Goal: Check status: Check status

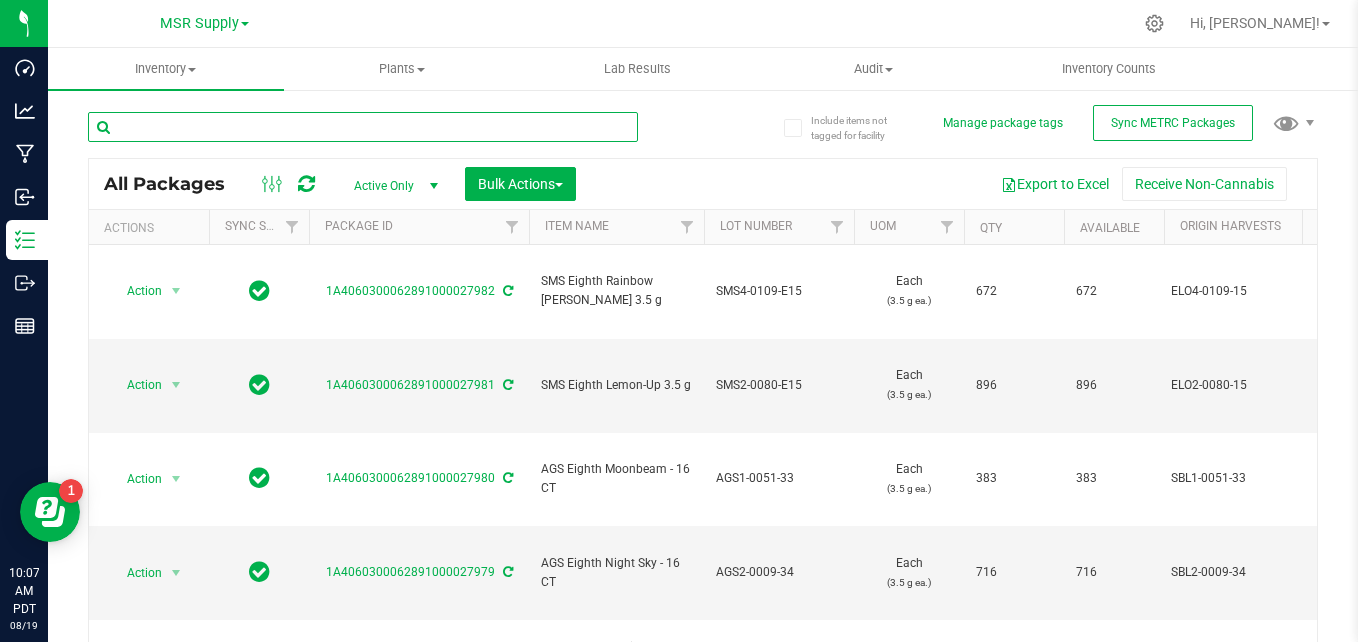
paste input "ELO3-0076-15"
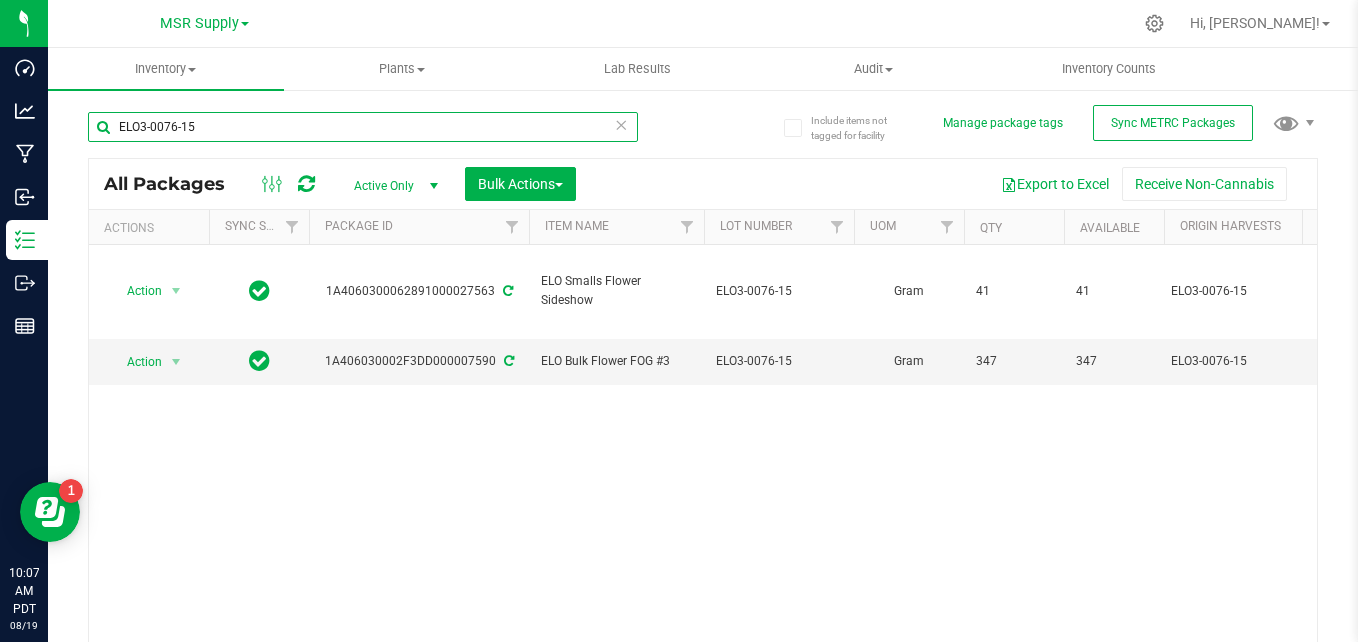
type input "ELO3-0076-15"
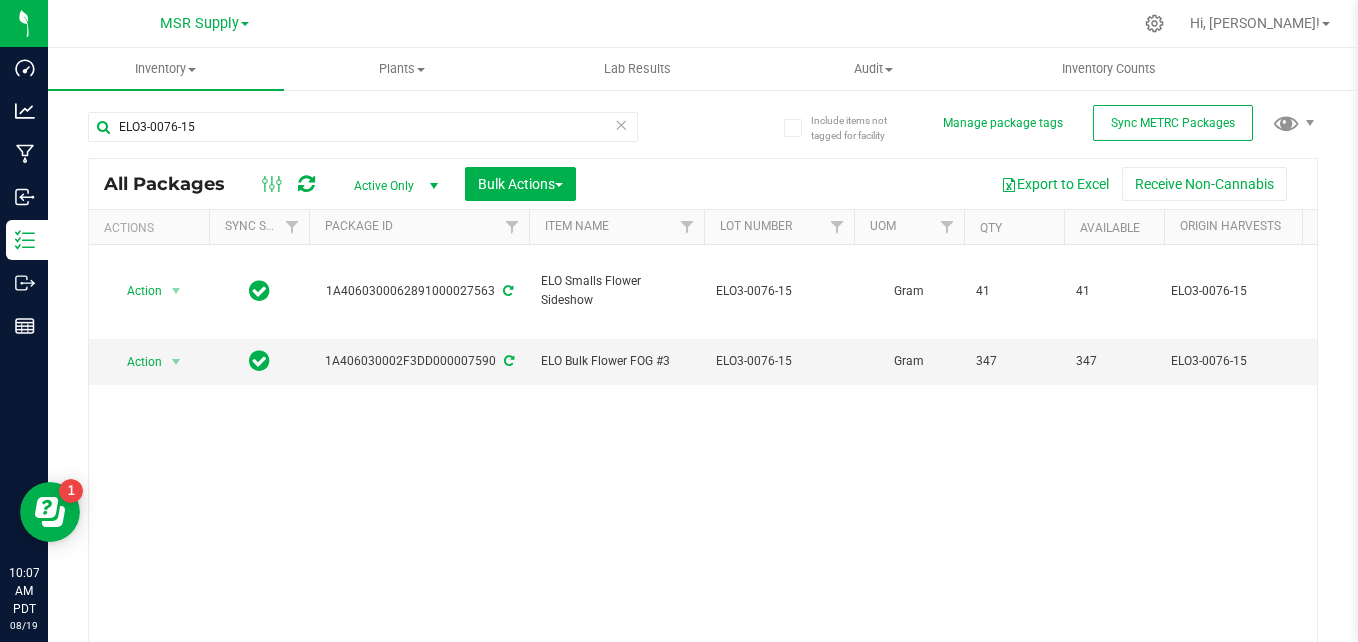
click at [614, 125] on icon at bounding box center [621, 124] width 14 height 24
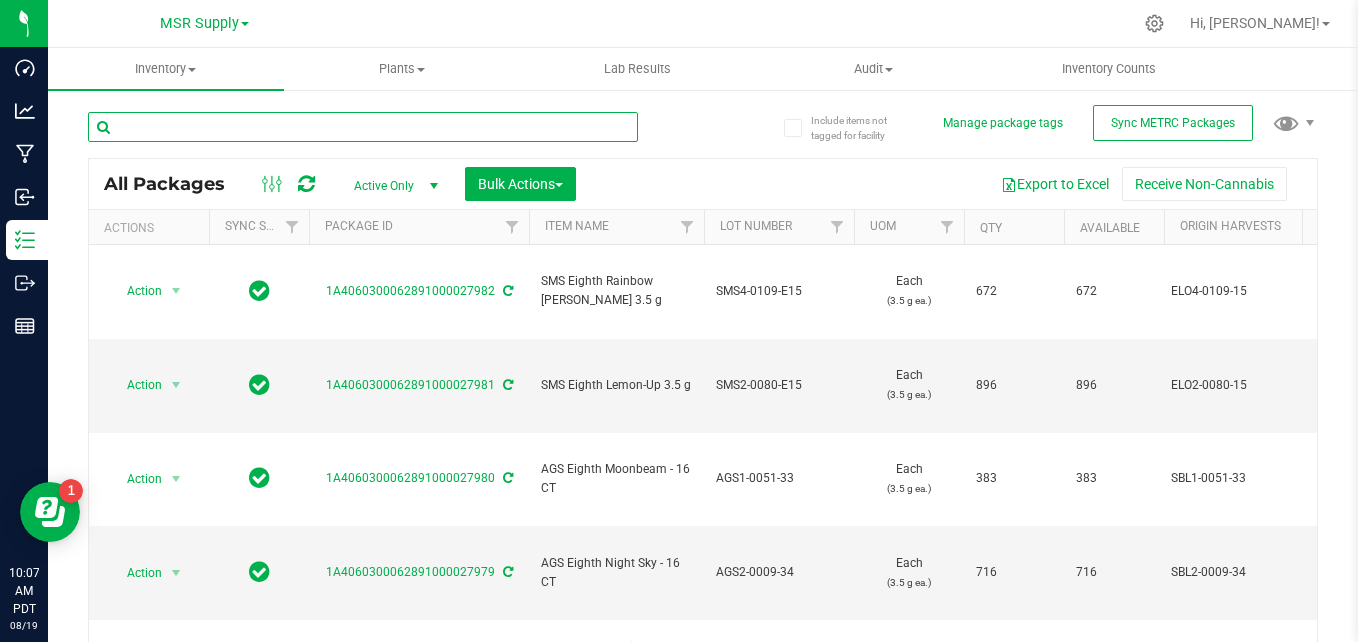
paste input "ELO3-0069-15"
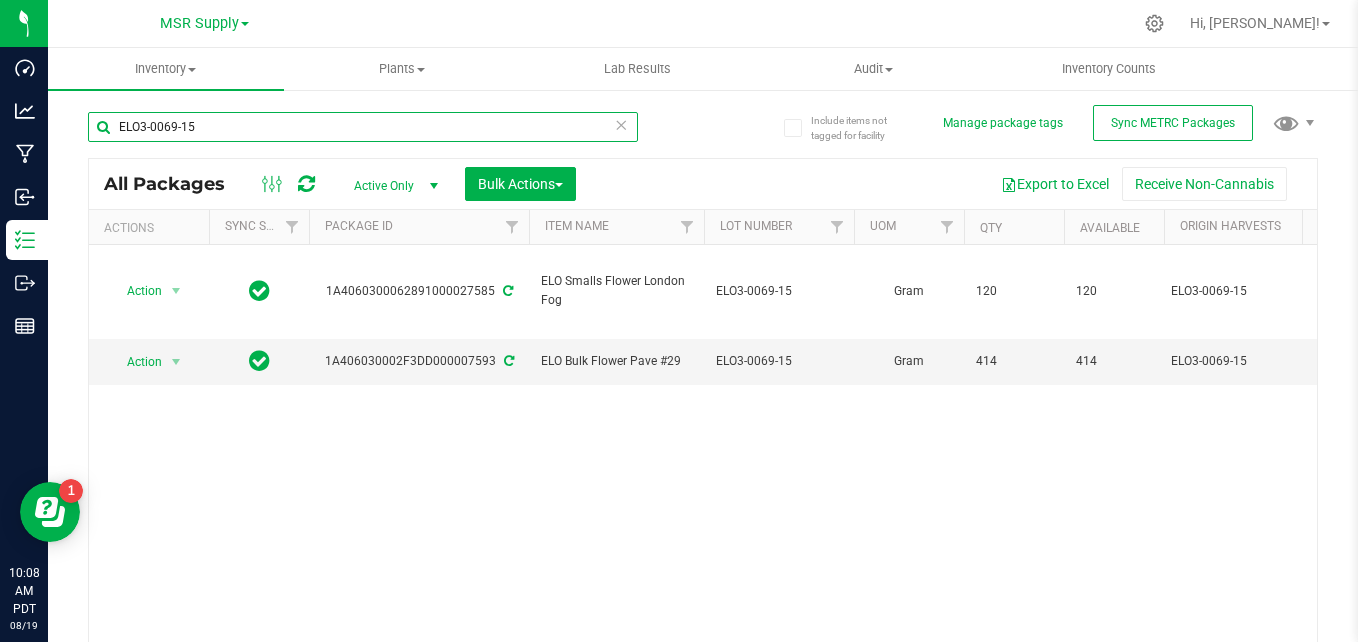
type input "ELO3-0069-15"
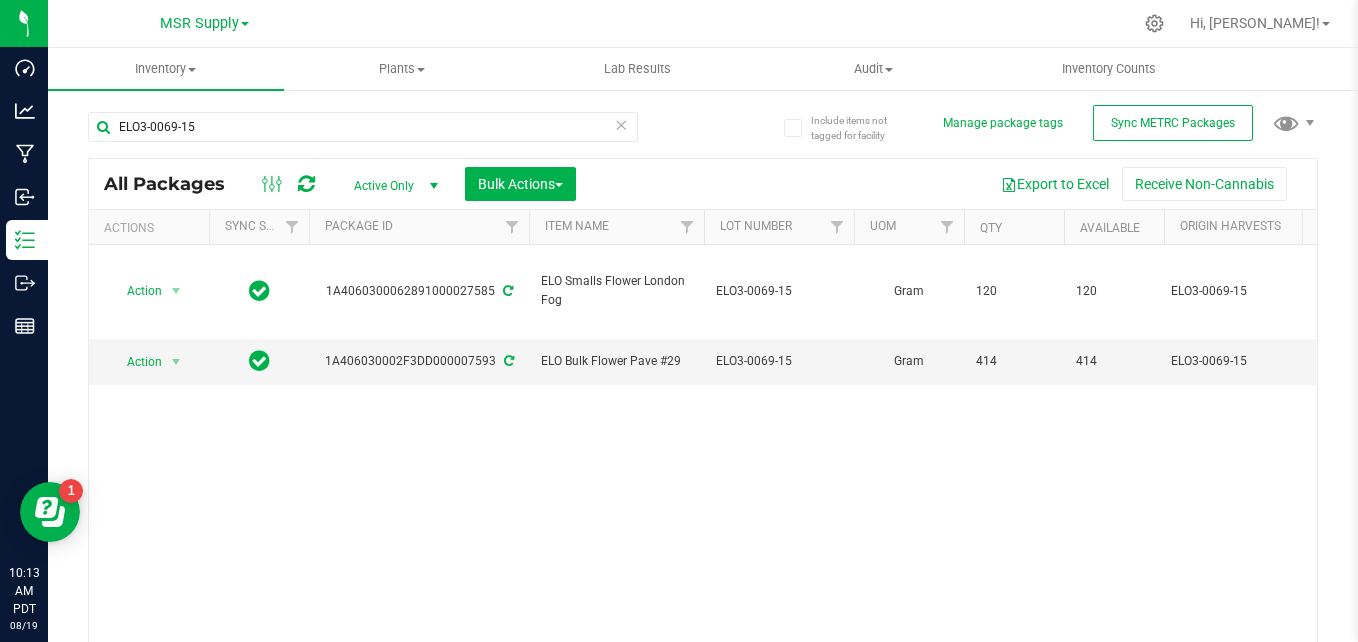
click at [614, 133] on icon at bounding box center [621, 124] width 14 height 24
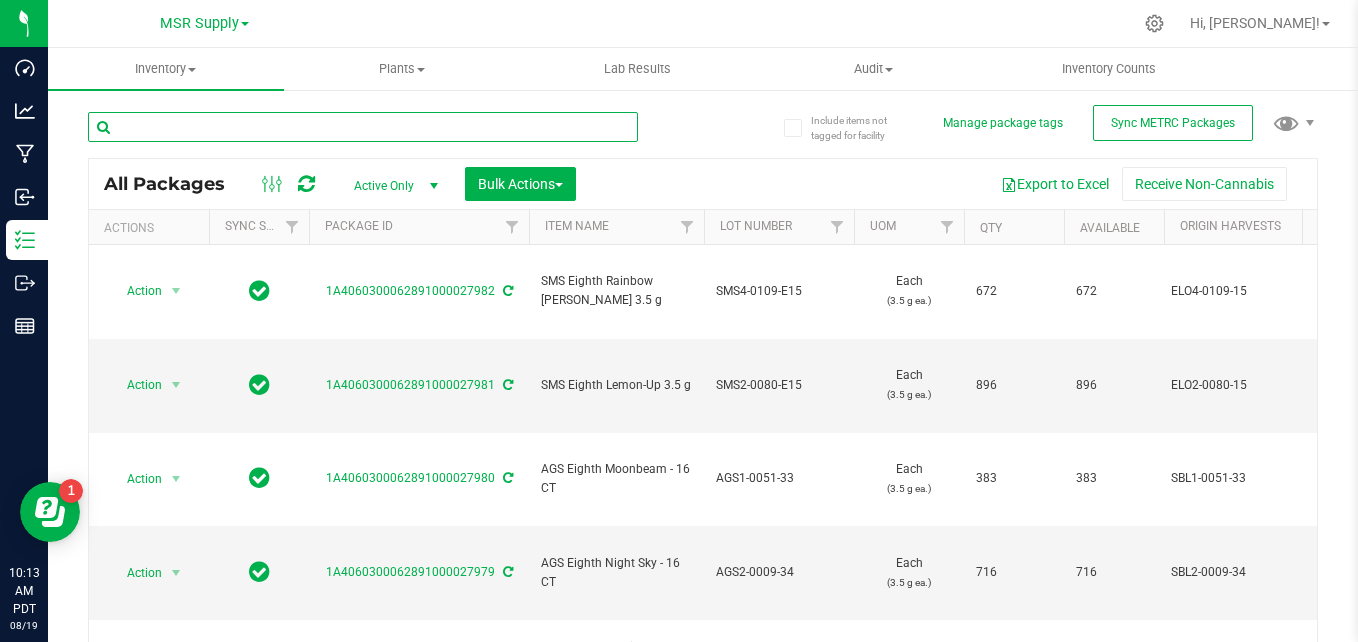
click at [413, 130] on input "text" at bounding box center [363, 127] width 550 height 30
paste input "ELO6-0088-14"
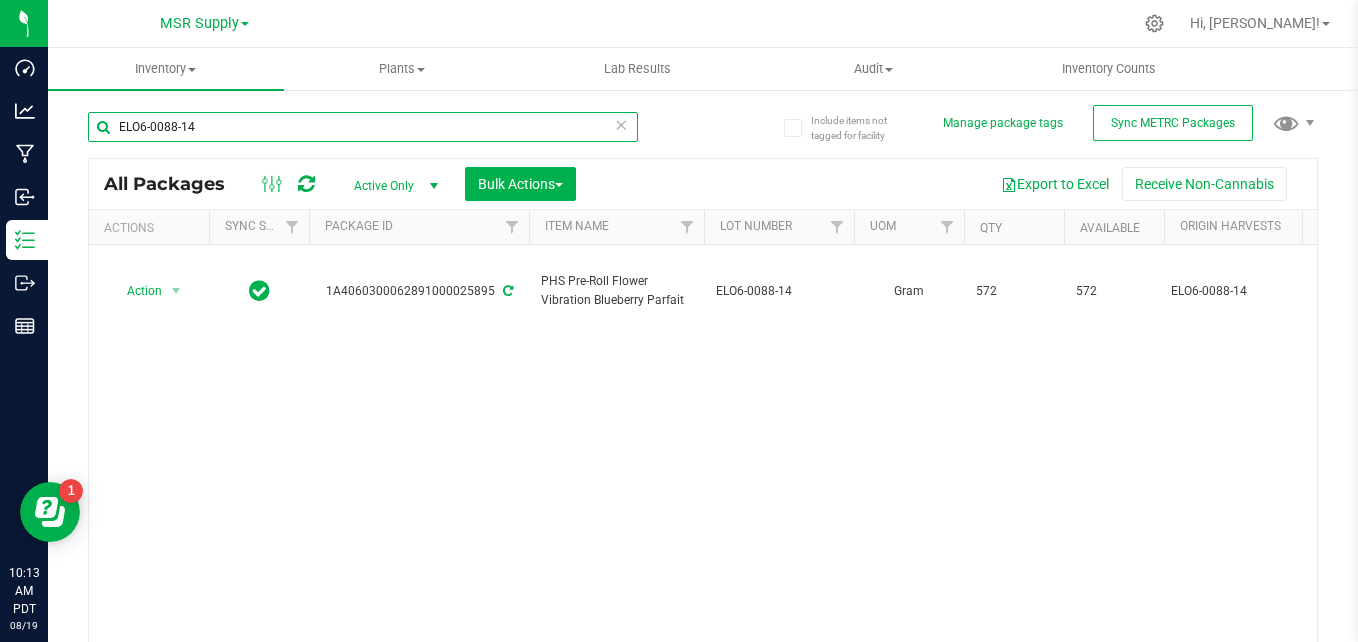
type input "ELO6-0088-14"
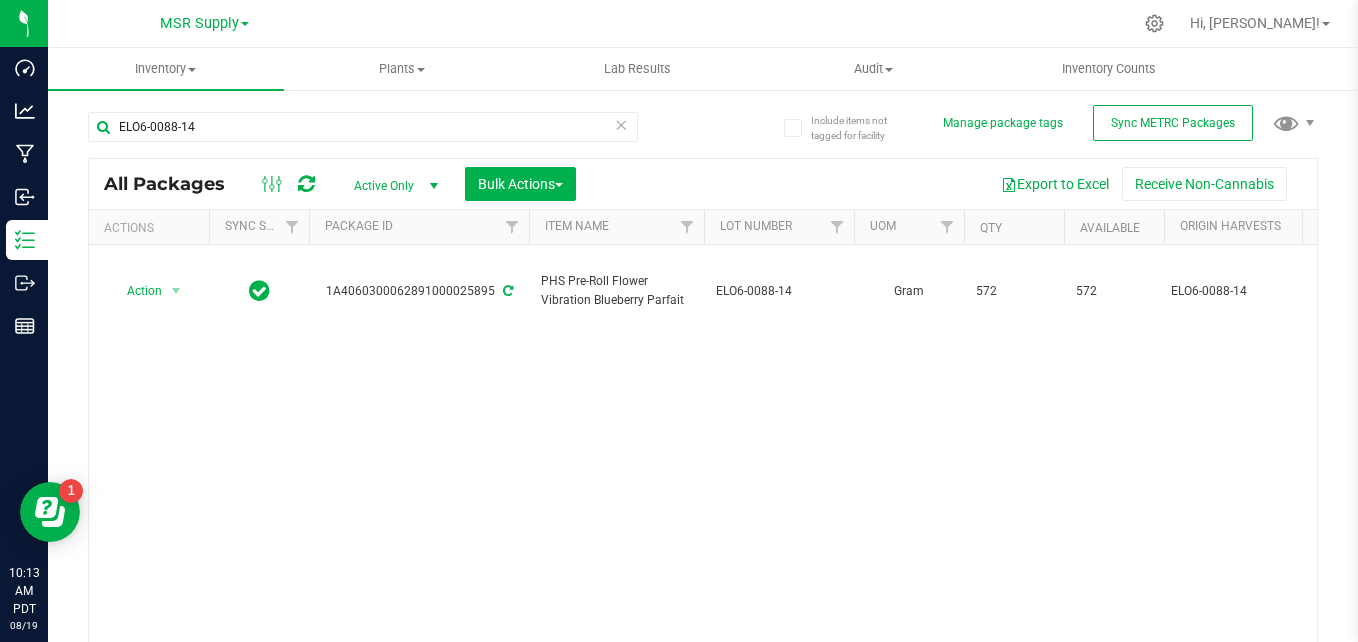
click at [418, 182] on span "Active Only" at bounding box center [392, 186] width 110 height 28
click at [363, 308] on li "All" at bounding box center [391, 307] width 108 height 30
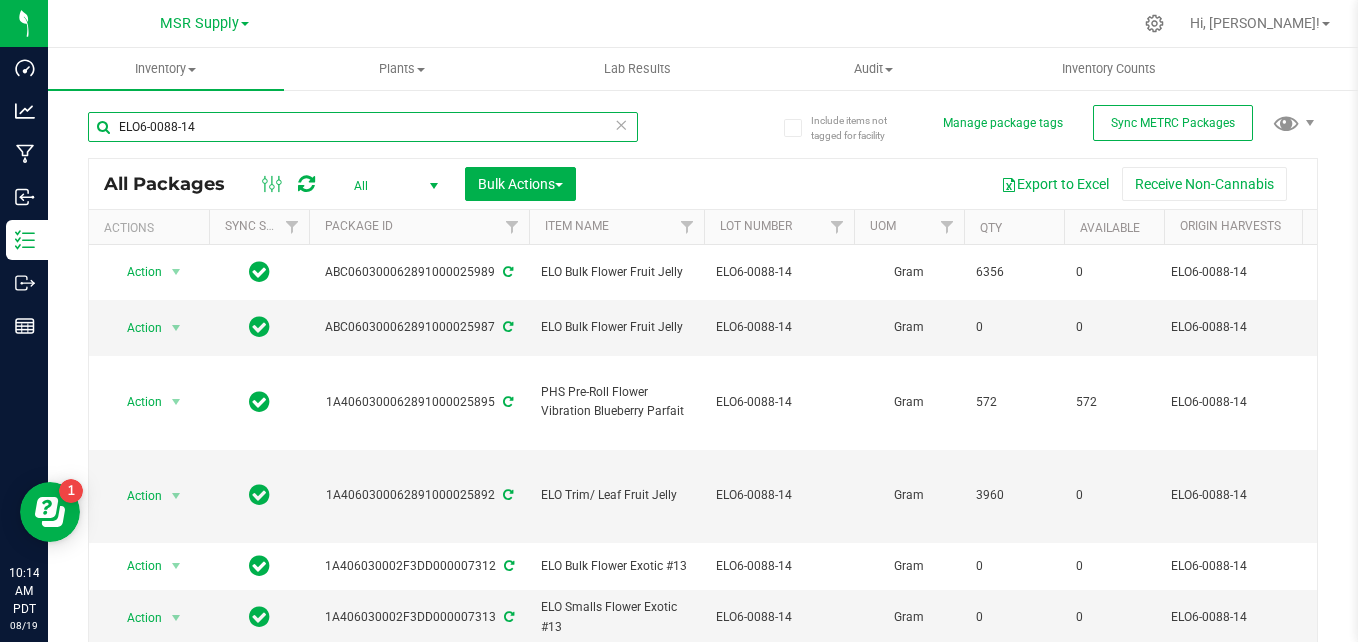
click at [150, 125] on input "ELO6-0088-14" at bounding box center [363, 127] width 550 height 30
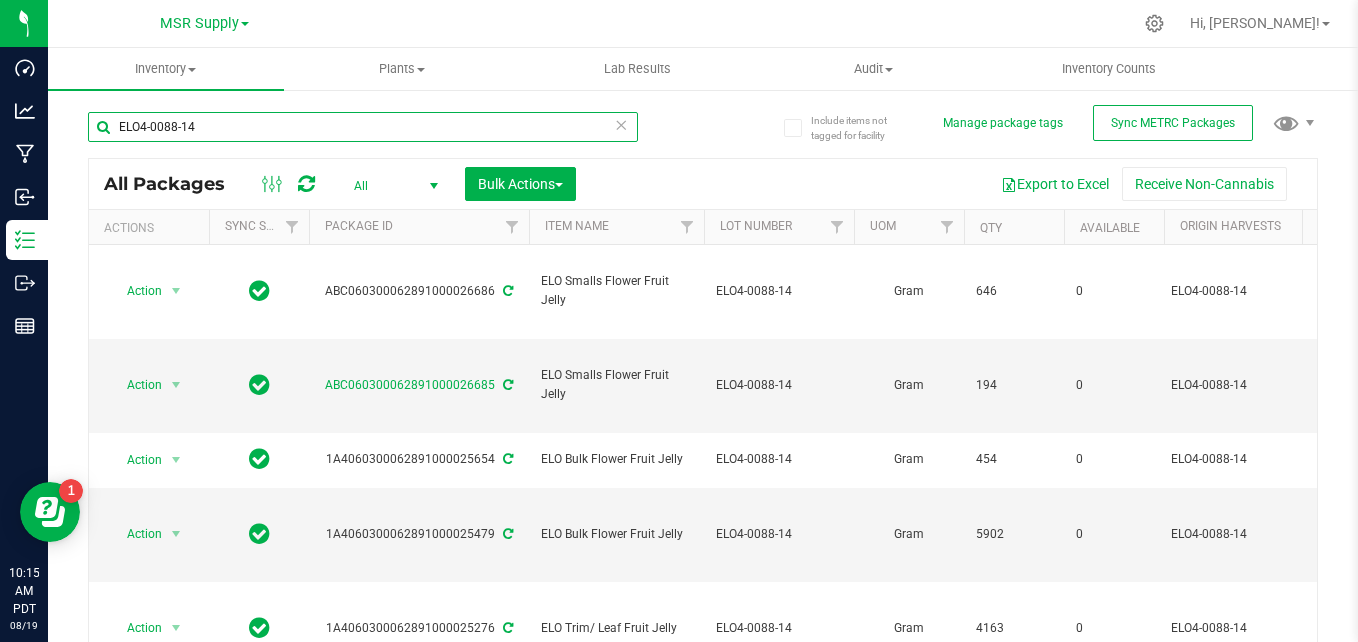
type input "ELO4-0088-14"
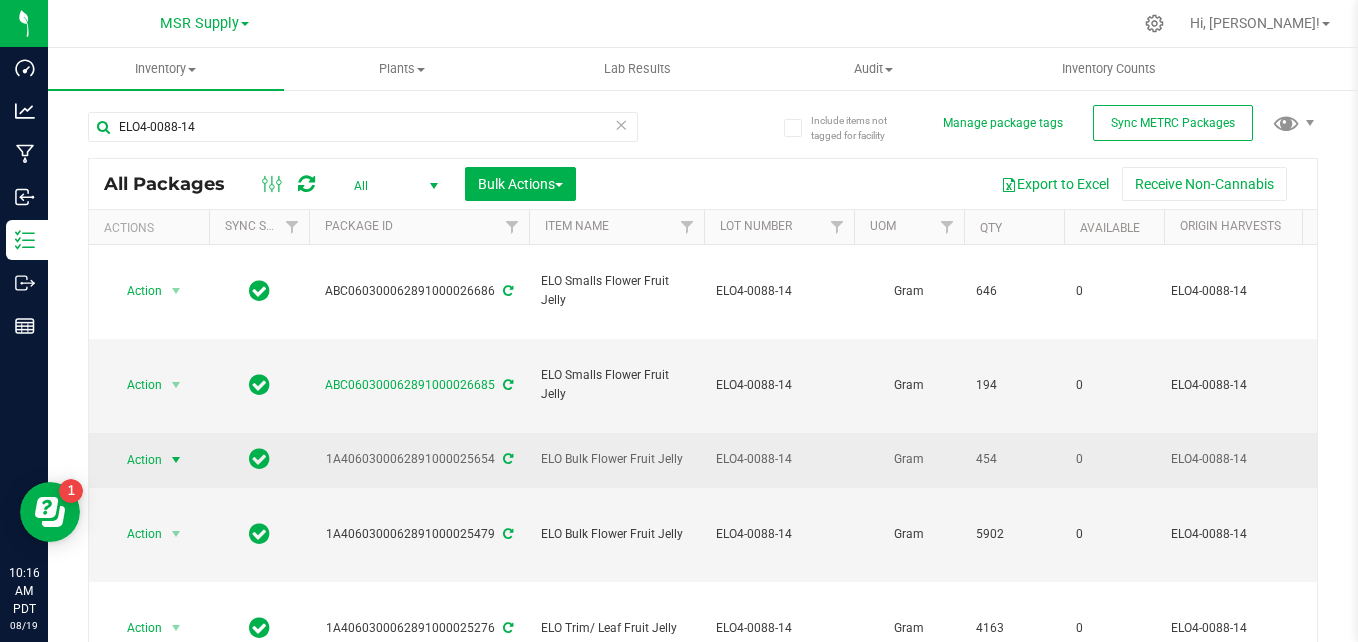
click at [141, 446] on span "Action" at bounding box center [136, 460] width 54 height 28
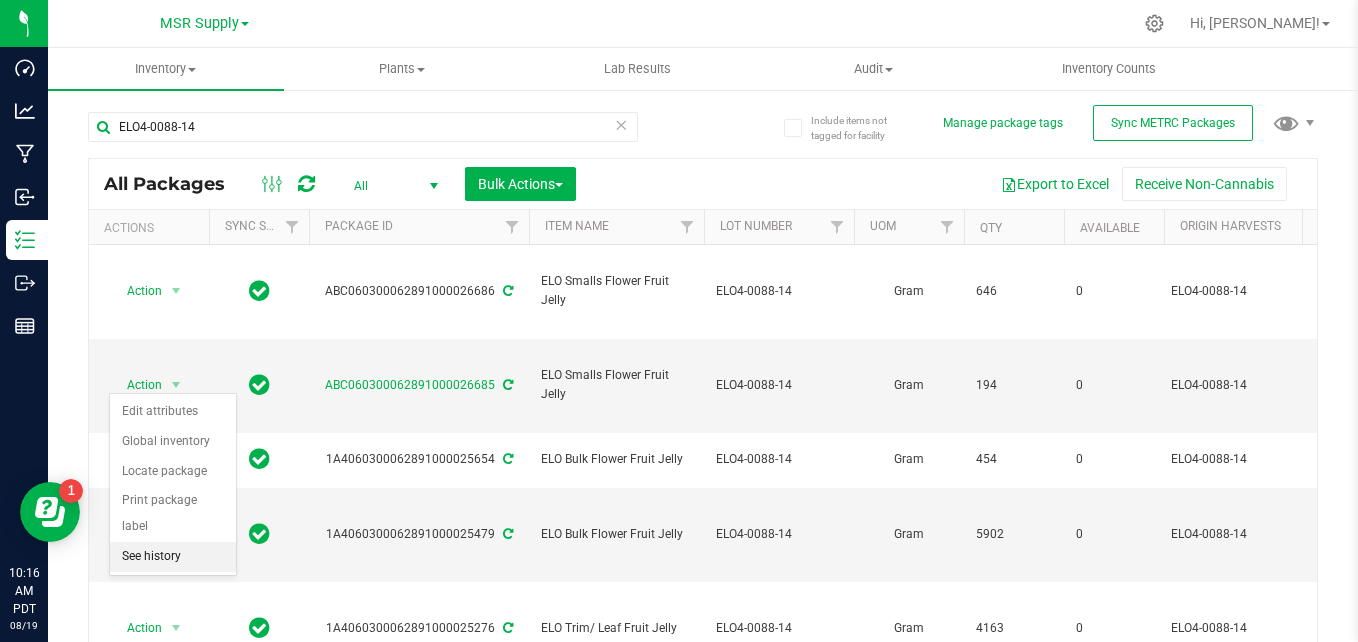
click at [171, 542] on li "See history" at bounding box center [173, 557] width 126 height 30
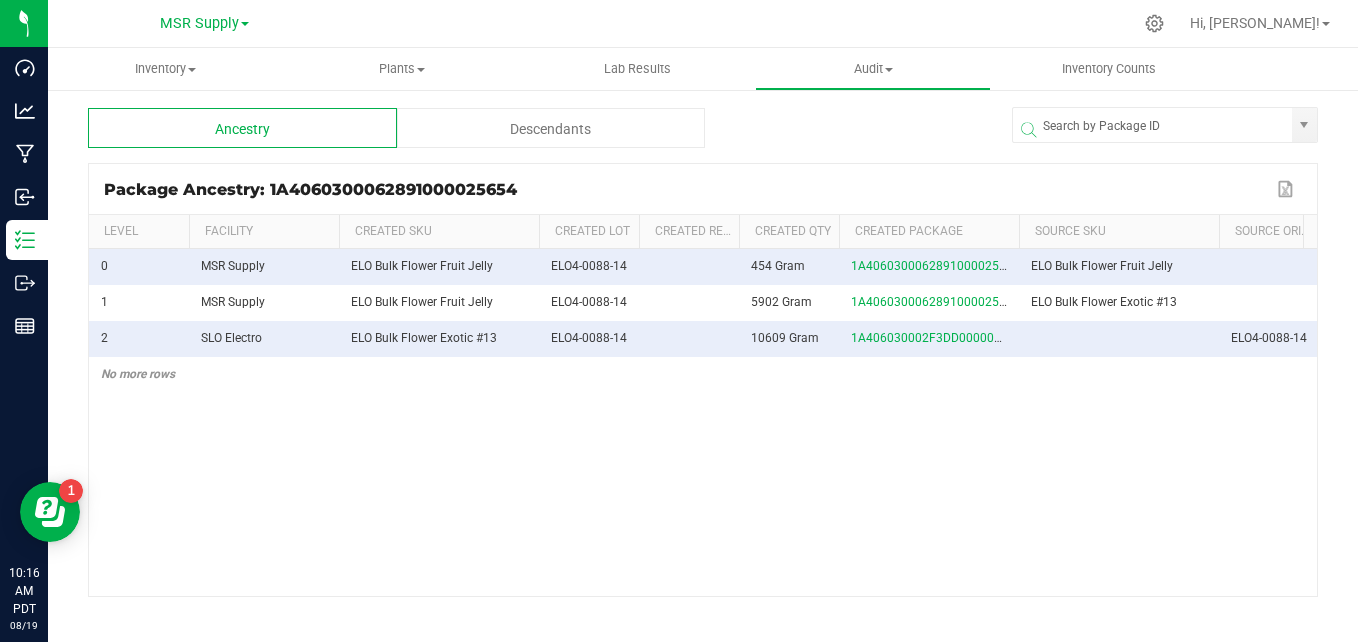
click at [674, 139] on div "Descendants" at bounding box center [551, 128] width 309 height 40
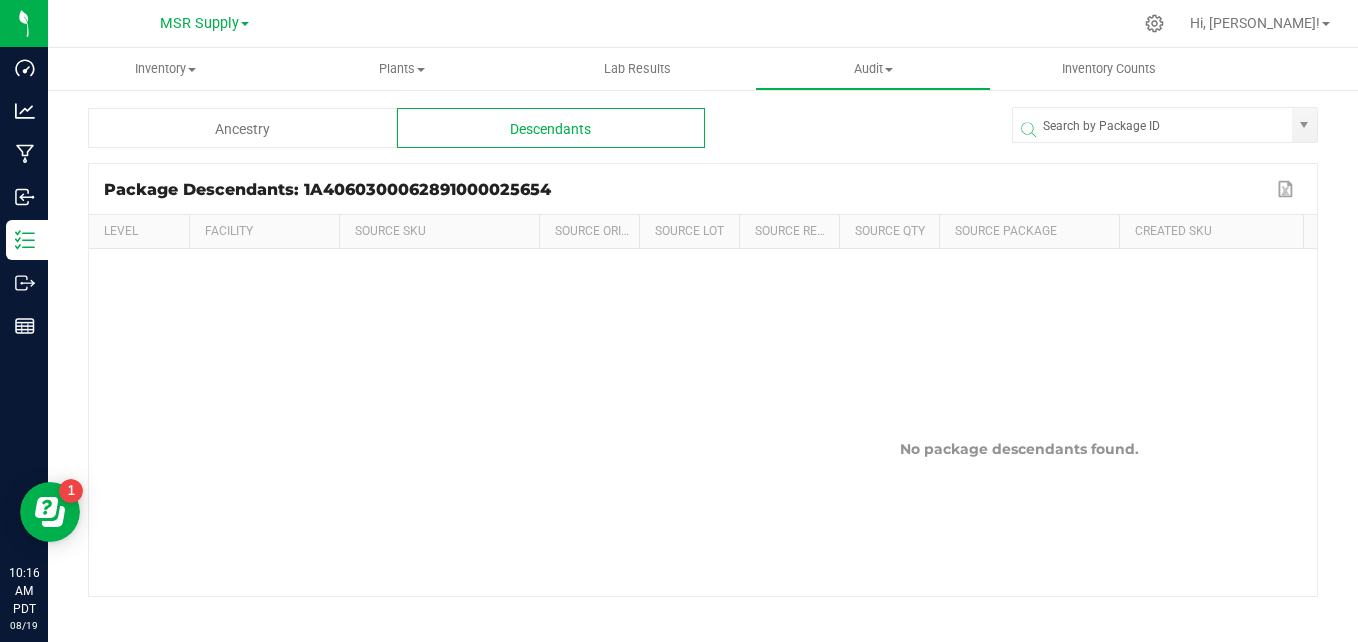
click at [319, 116] on div "Ancestry" at bounding box center [242, 128] width 309 height 40
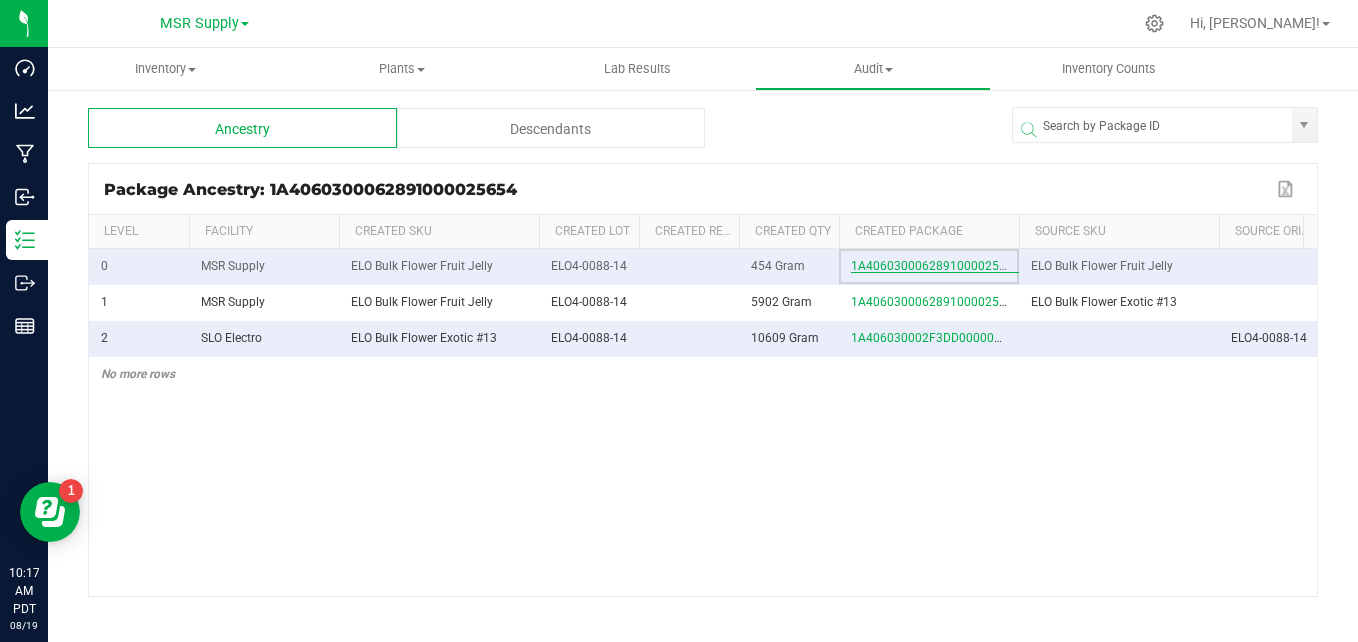
click at [958, 273] on span "1A4060300062891000025654" at bounding box center [935, 266] width 169 height 14
click at [899, 271] on span "1A4060300062891000025654" at bounding box center [935, 266] width 169 height 14
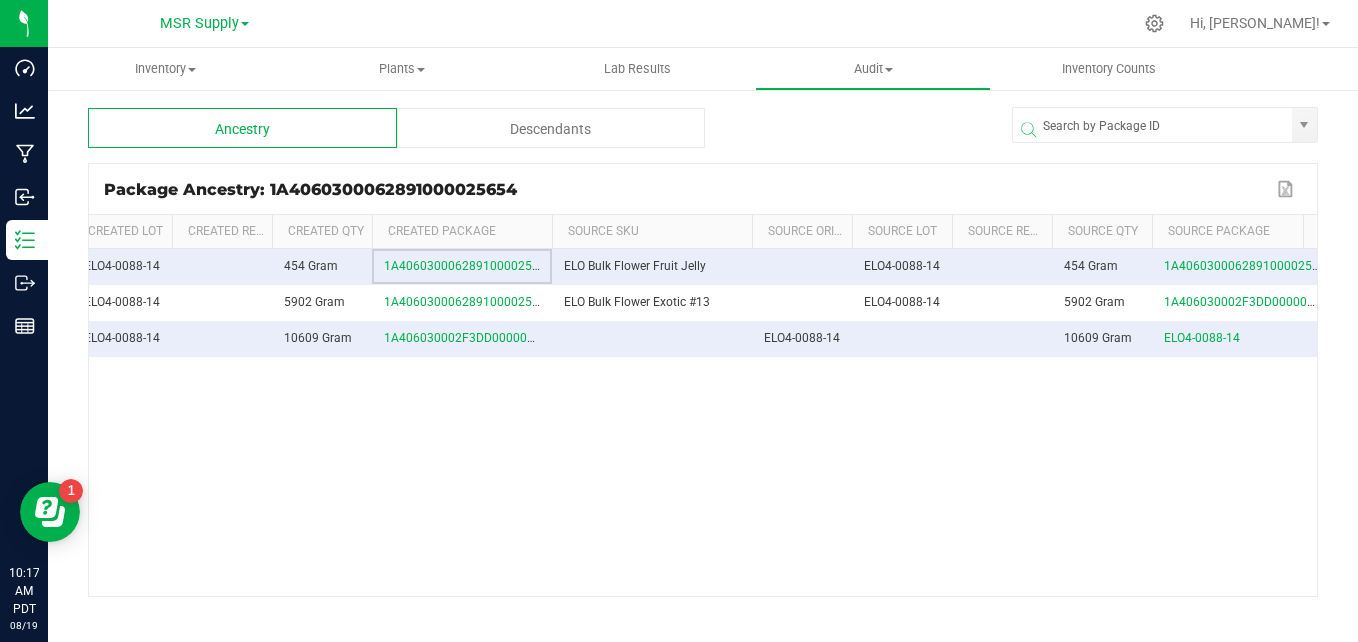
scroll to position [0, 58]
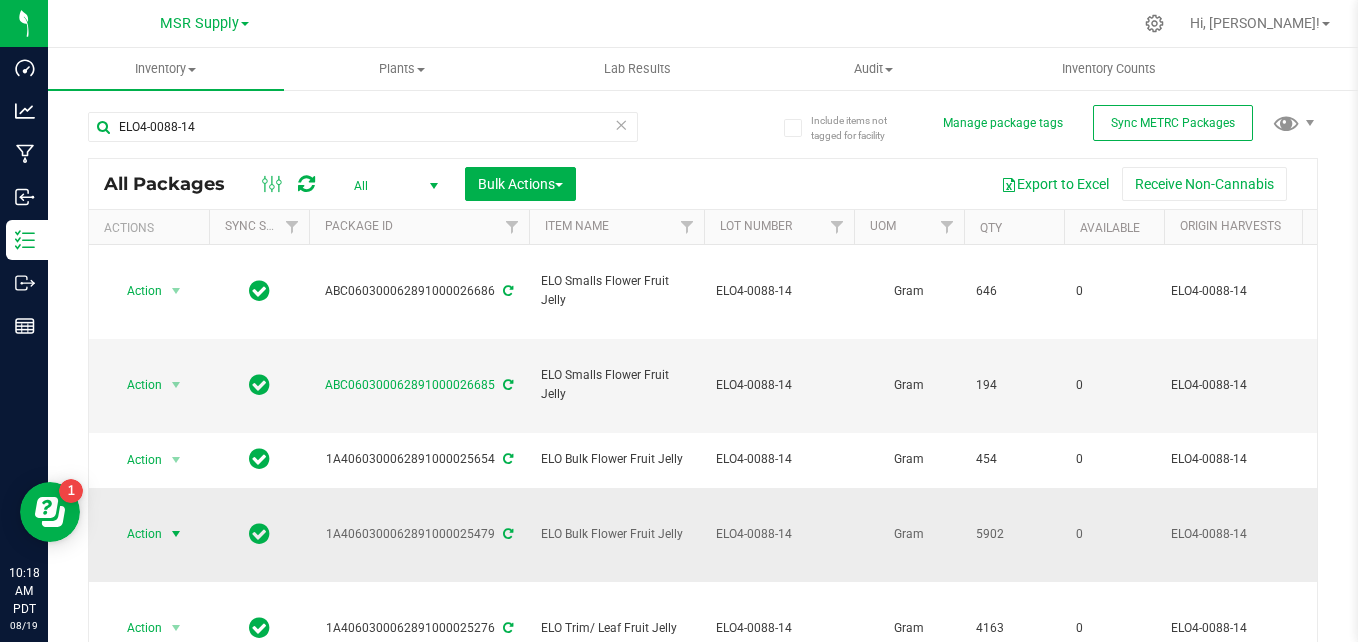
click at [173, 526] on span "select" at bounding box center [176, 534] width 16 height 16
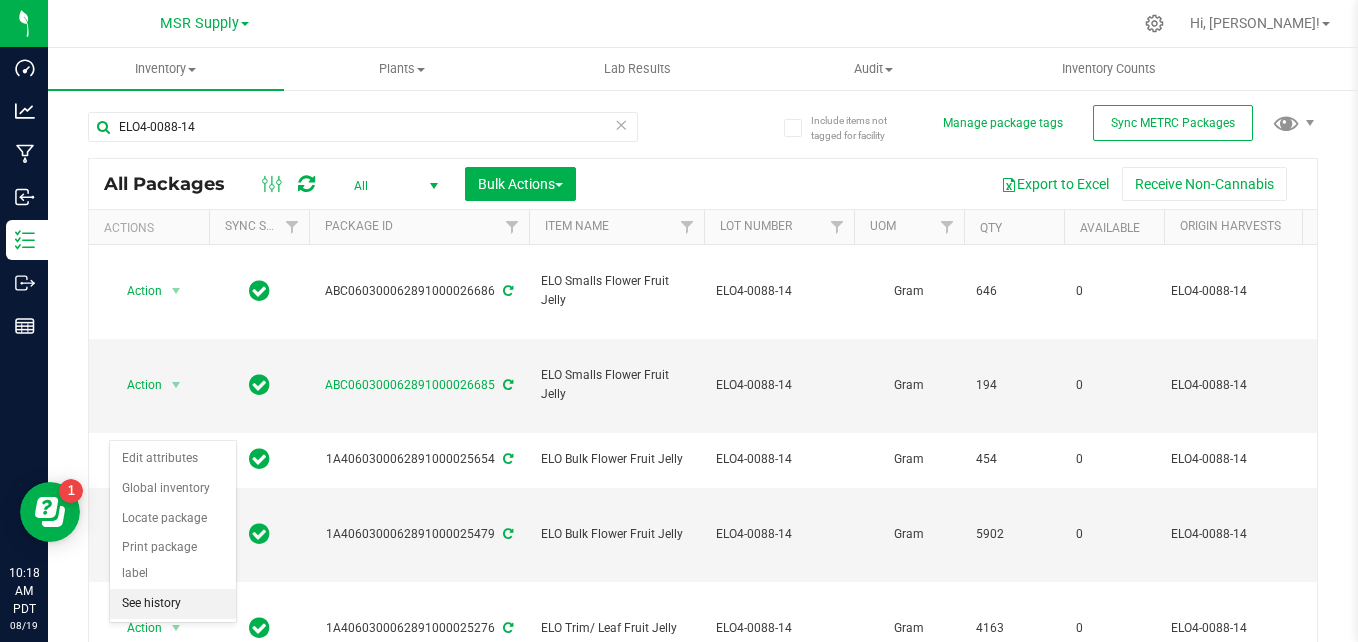
click at [163, 589] on li "See history" at bounding box center [173, 604] width 126 height 30
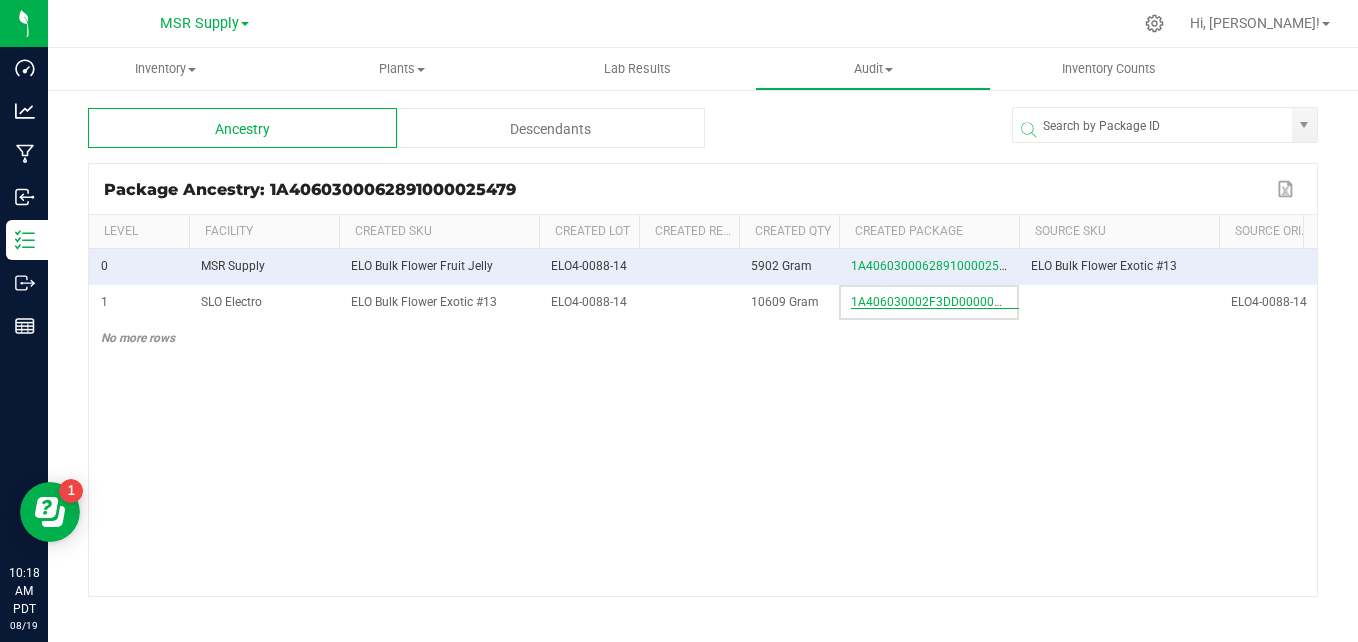
click at [939, 309] on span "1A406030002F3DD000007276" at bounding box center [936, 302] width 171 height 14
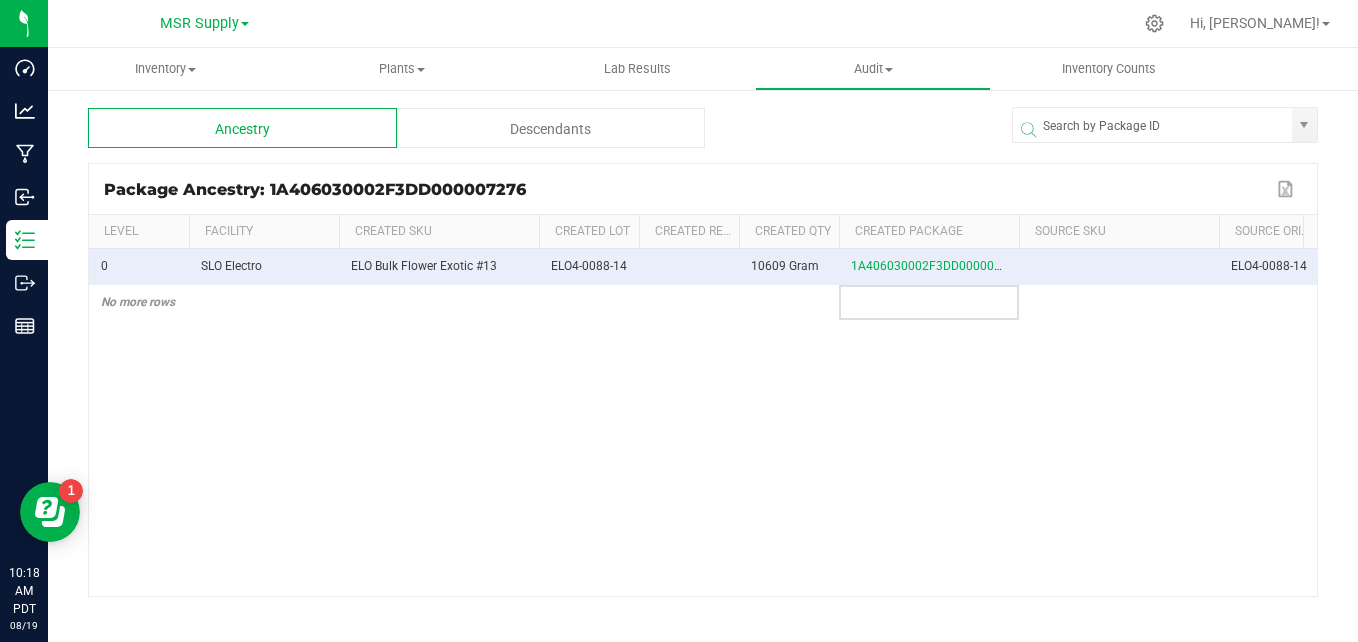
click at [596, 110] on div "Descendants" at bounding box center [551, 128] width 309 height 40
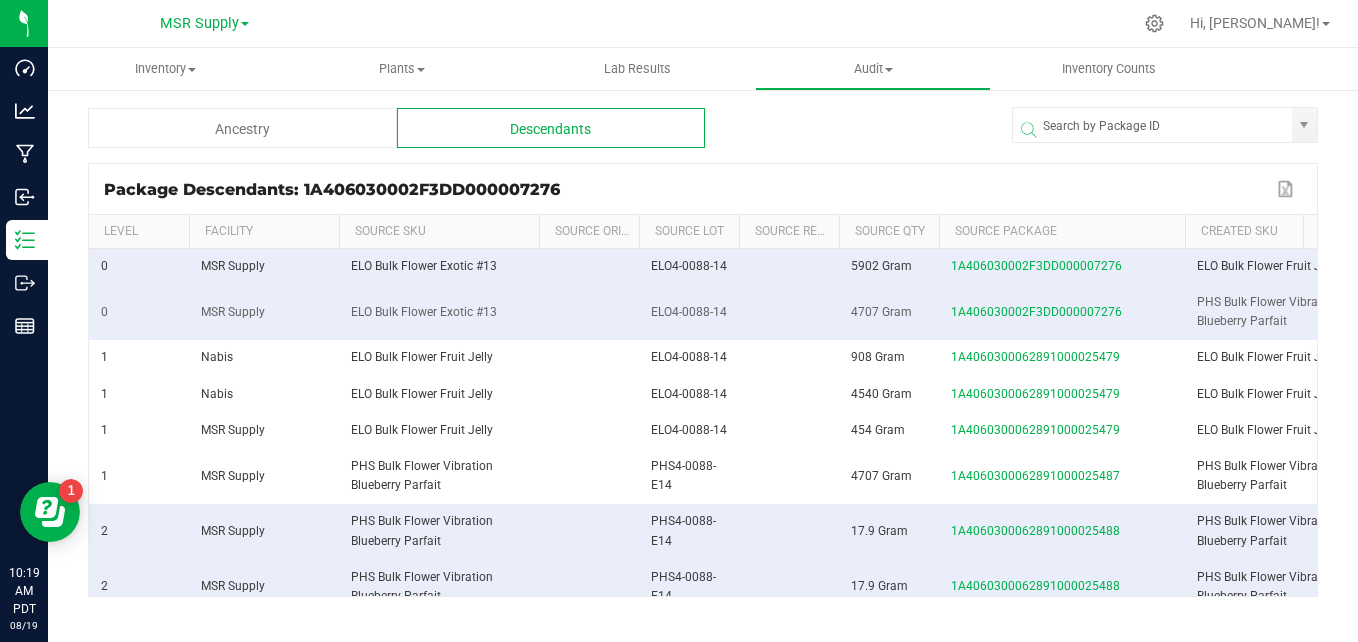
click at [1182, 237] on span at bounding box center [1182, 379] width 6 height 328
click at [970, 437] on span "1A4060300062891000025479" at bounding box center [1035, 430] width 169 height 14
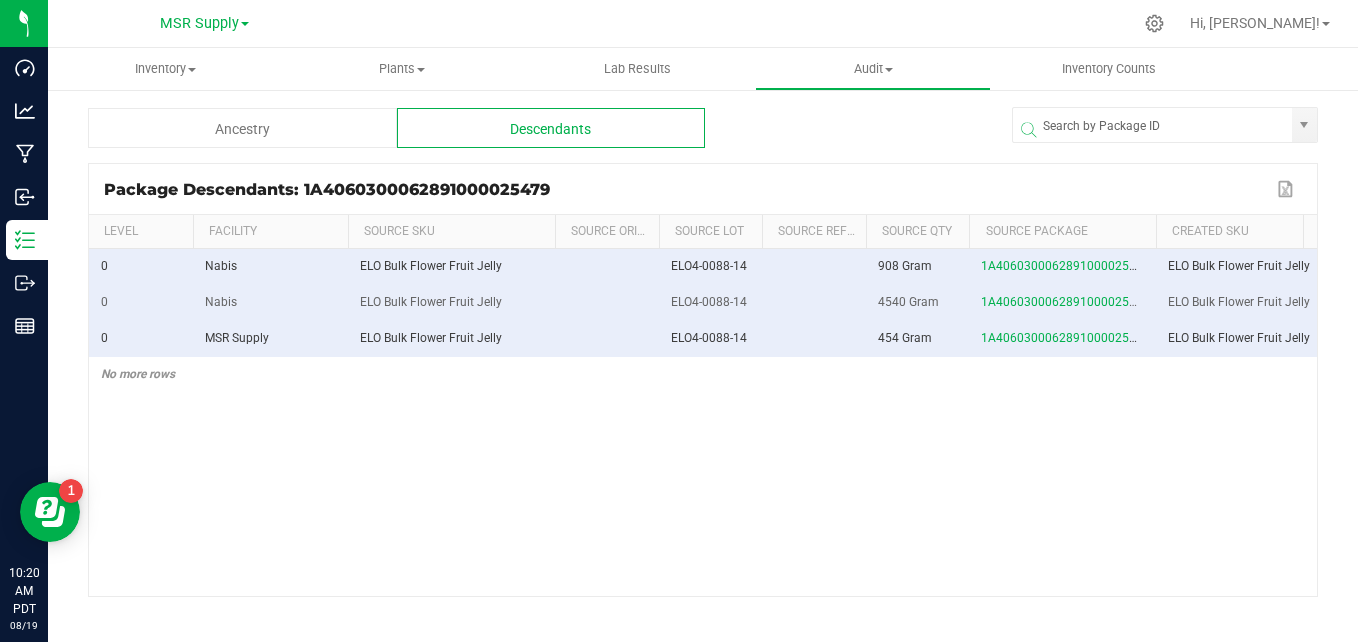
click at [1156, 228] on span at bounding box center [1153, 379] width 6 height 328
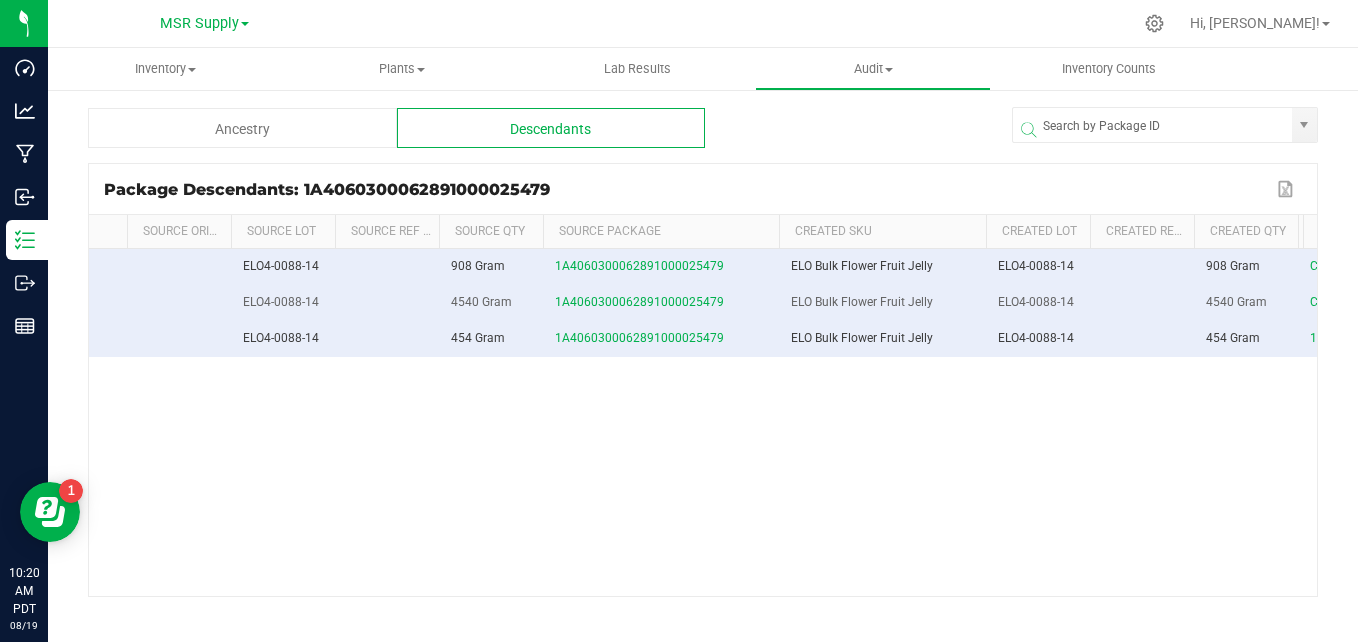
scroll to position [0, 512]
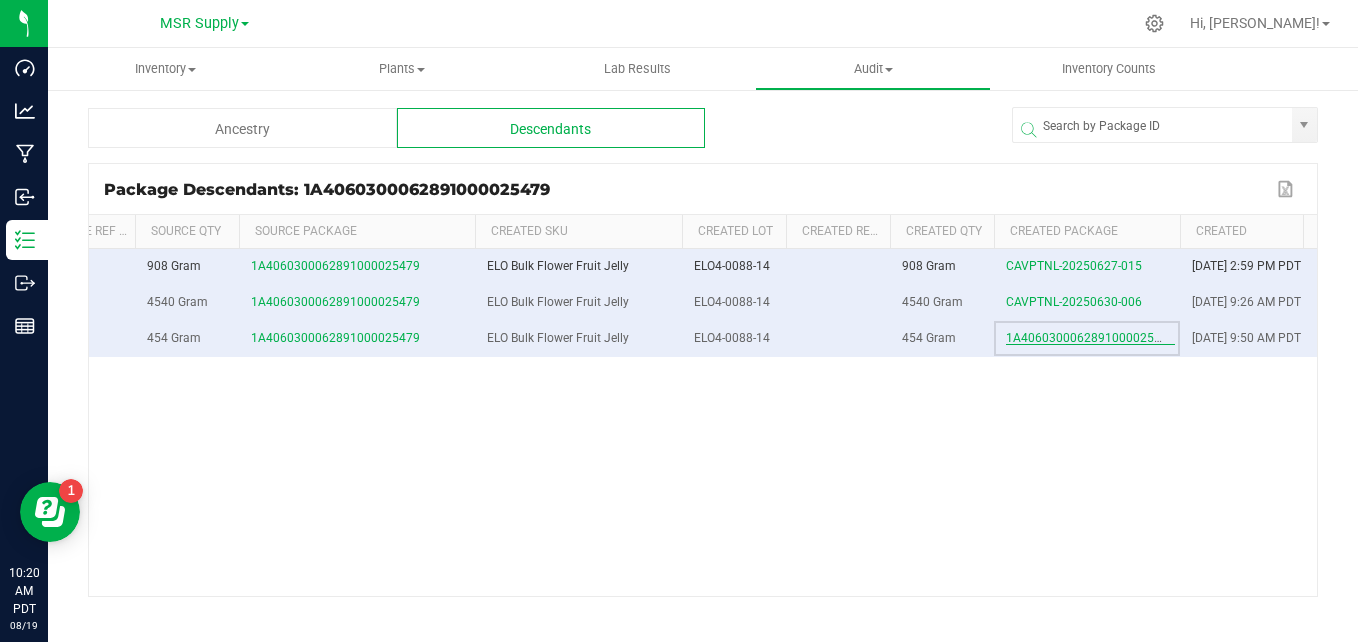
click at [1108, 345] on span "1A4060300062891000025654" at bounding box center [1090, 338] width 169 height 14
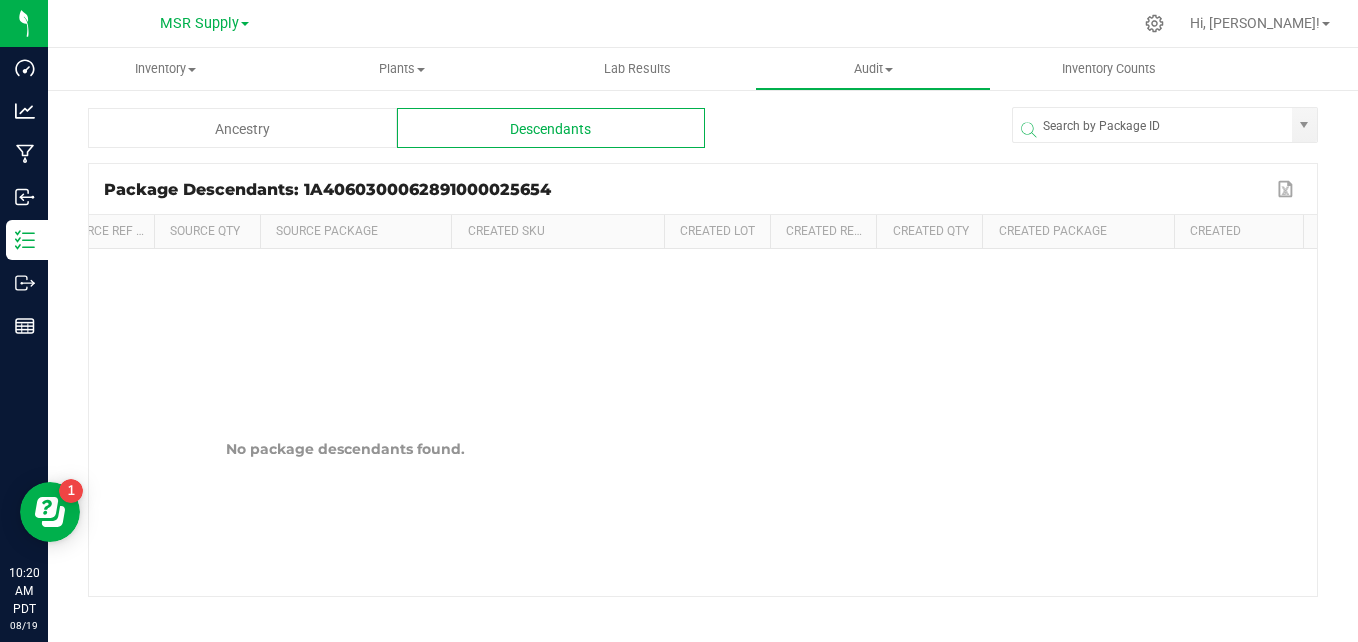
click at [334, 123] on div "Ancestry" at bounding box center [242, 128] width 309 height 40
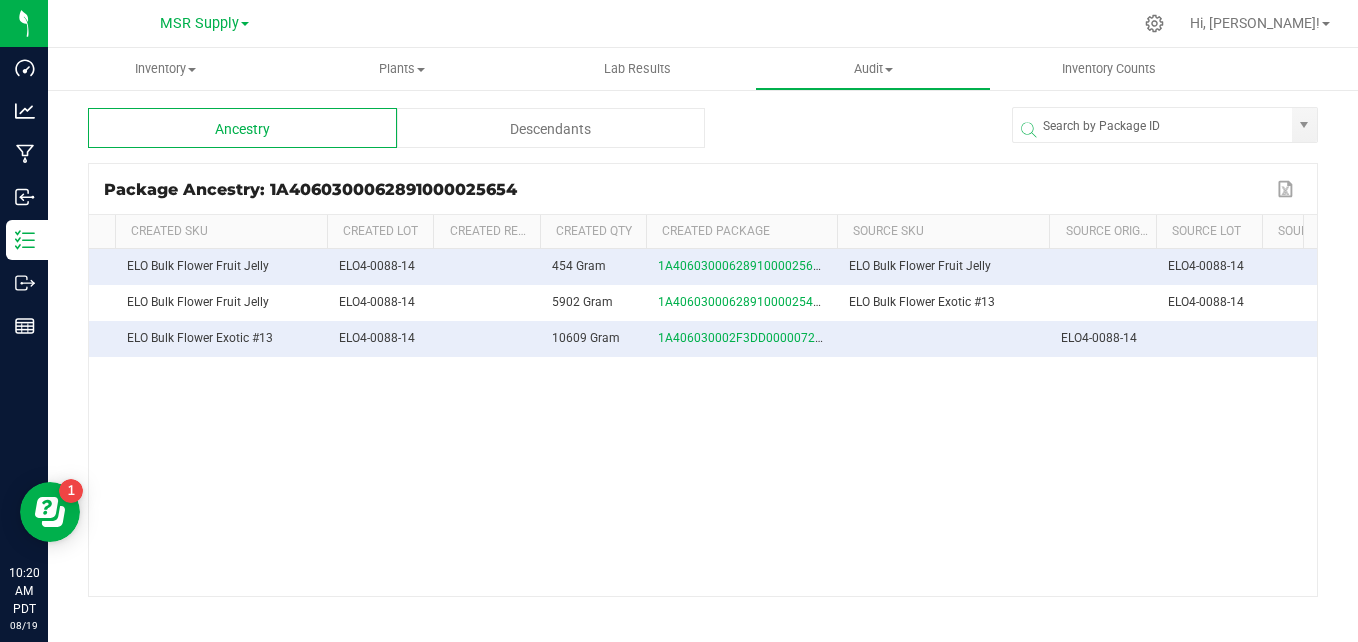
scroll to position [0, 192]
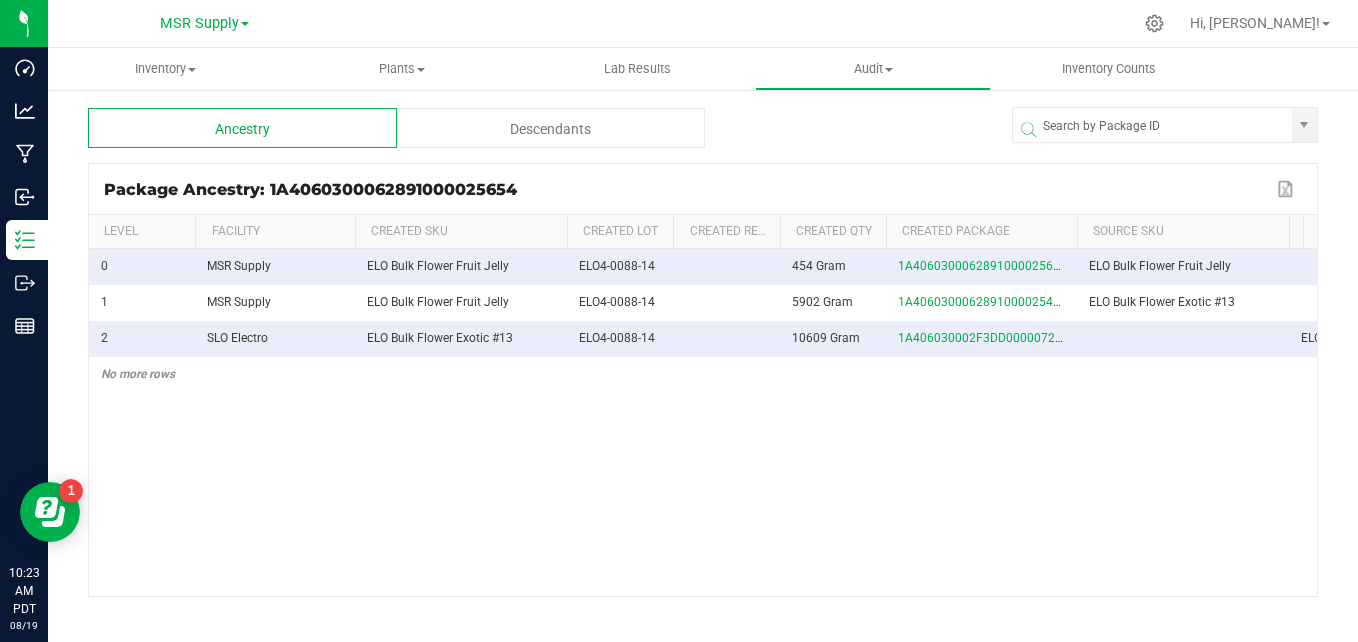
click at [560, 128] on div "Descendants" at bounding box center [551, 128] width 309 height 40
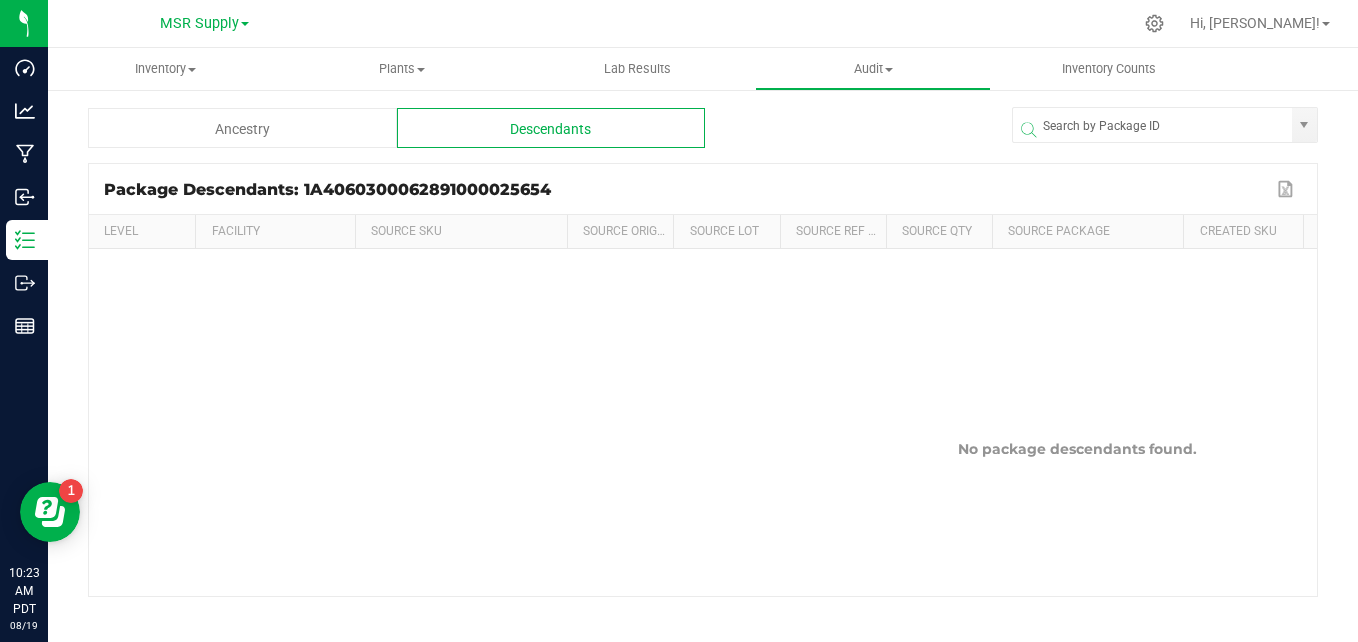
click at [276, 136] on div "Ancestry" at bounding box center [242, 128] width 309 height 40
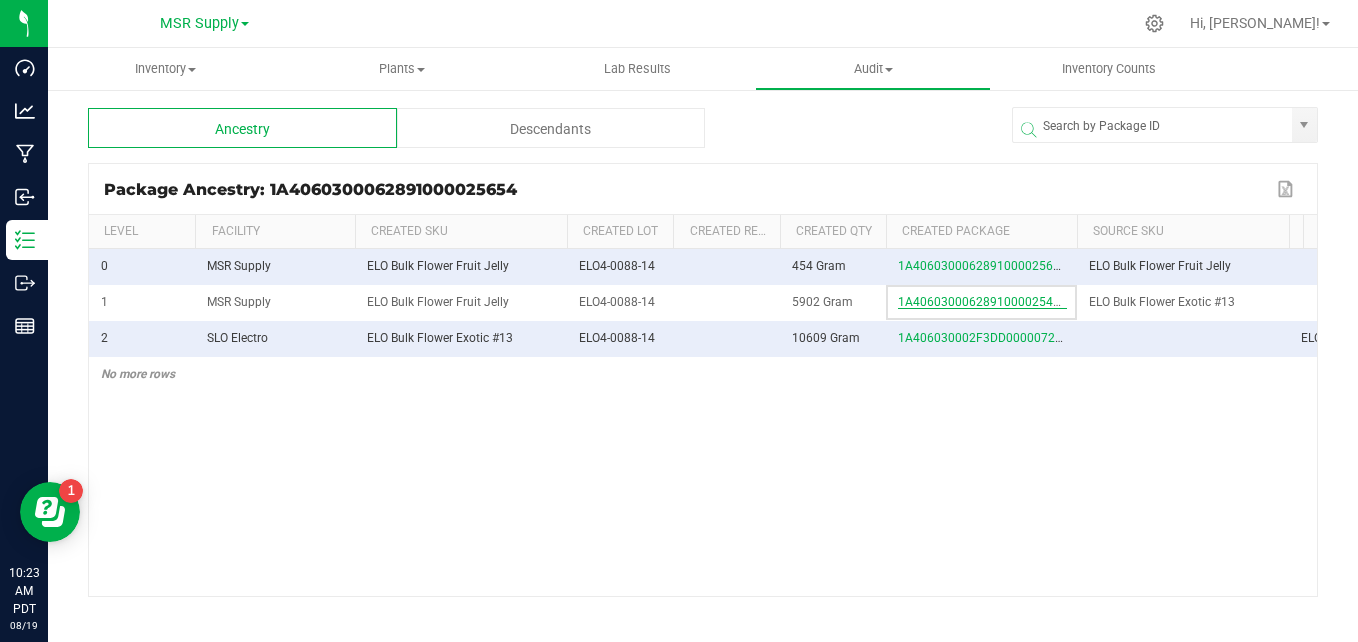
click at [1011, 309] on span "1A4060300062891000025479" at bounding box center [982, 302] width 169 height 14
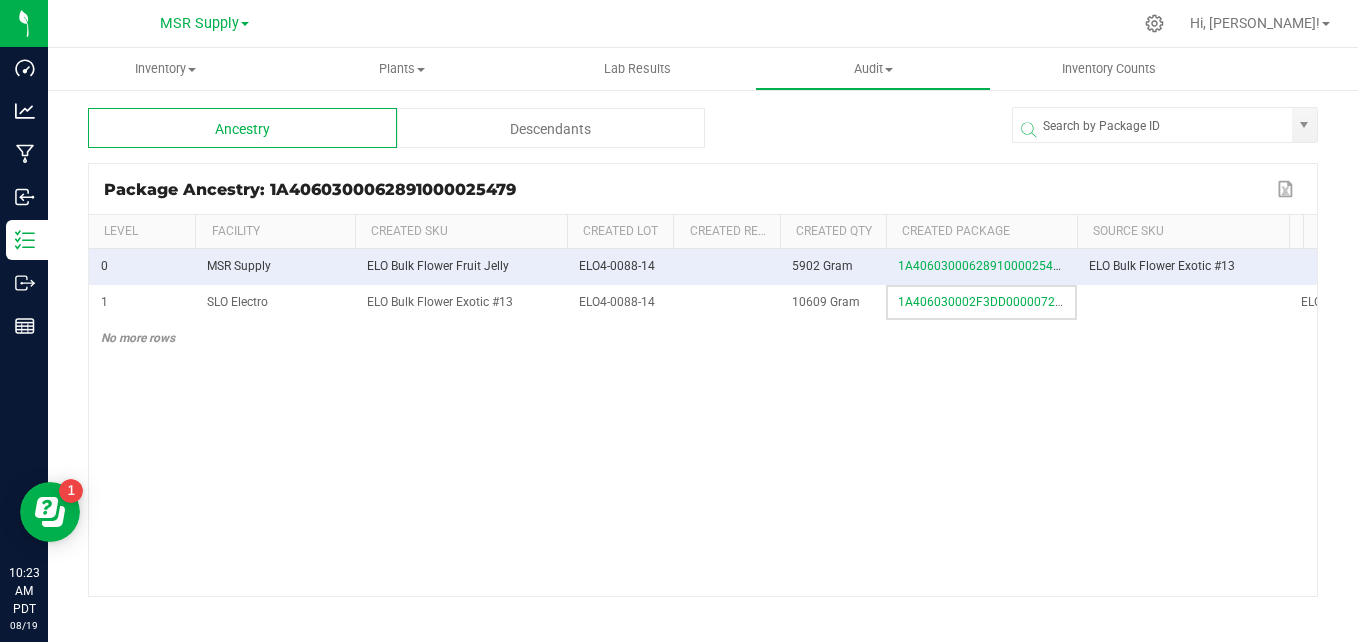
click at [630, 138] on div "Descendants" at bounding box center [551, 128] width 309 height 40
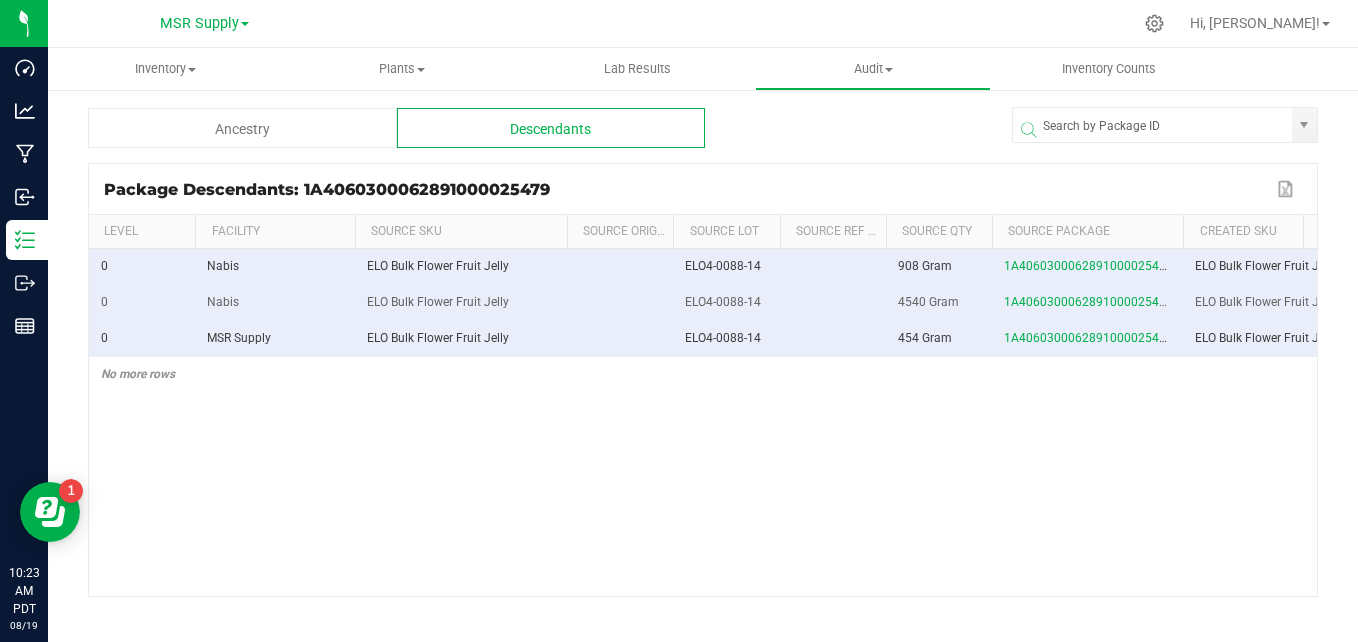
click at [795, 457] on div "0 Nabis ELO Bulk Flower Fruit Jelly ELO4-0088-14 908 Gram 1A4060300062891000025…" at bounding box center [703, 422] width 1228 height 347
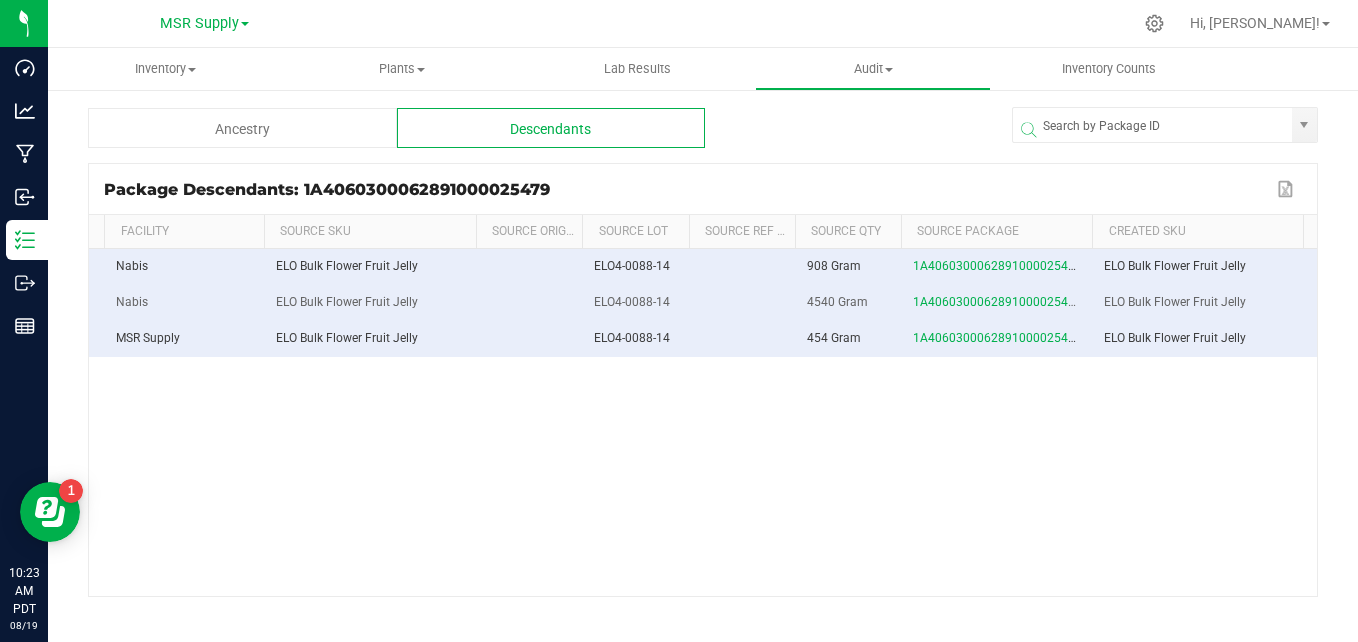
scroll to position [0, 38]
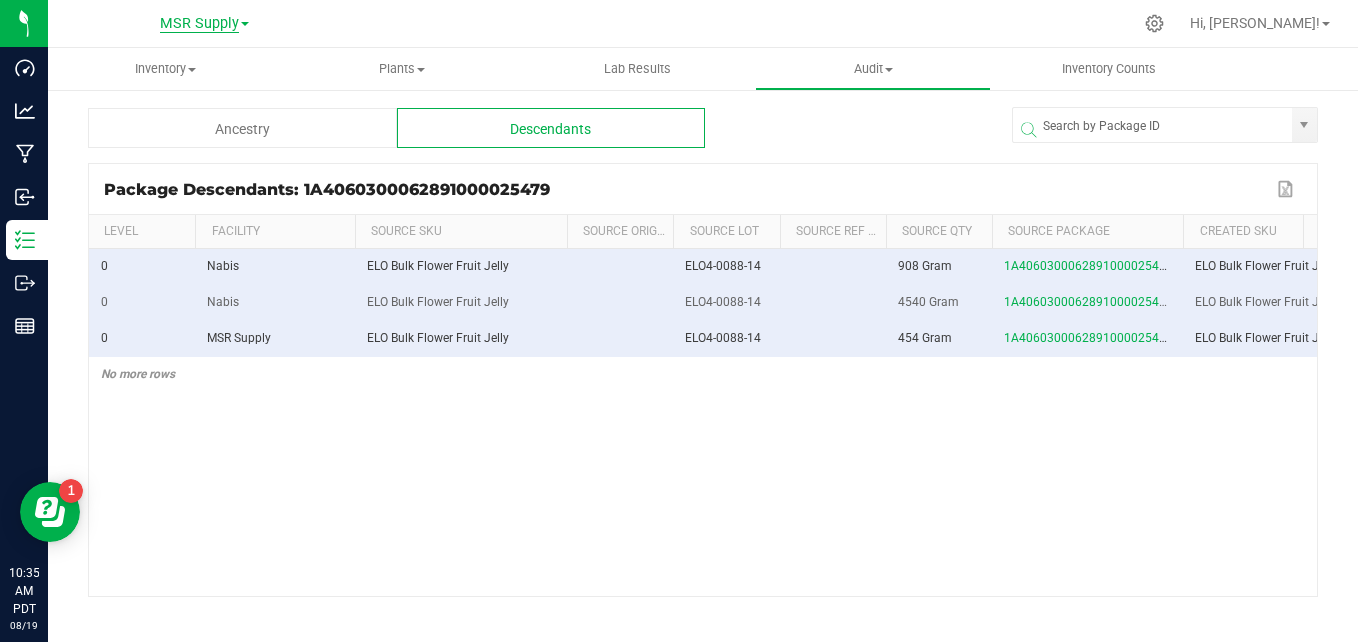
click at [194, 26] on span "MSR Supply" at bounding box center [199, 24] width 79 height 18
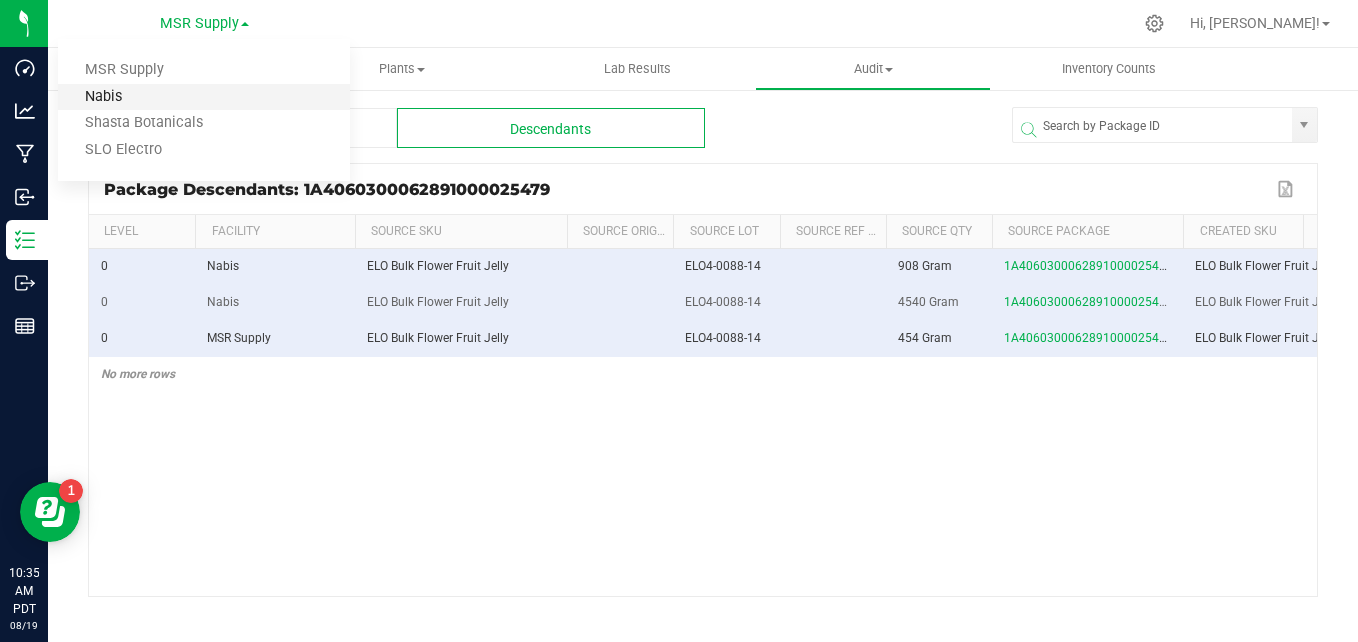
click at [164, 107] on link "Nabis" at bounding box center [204, 97] width 292 height 27
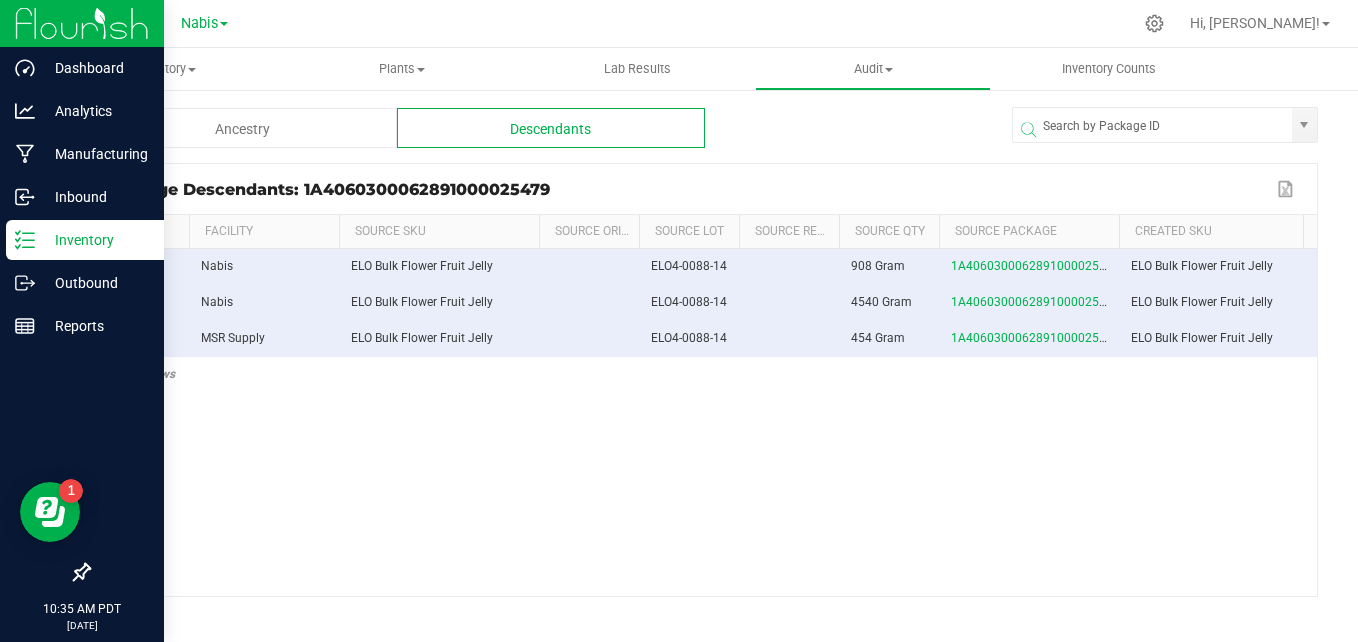
click at [51, 243] on p "Inventory" at bounding box center [95, 240] width 120 height 24
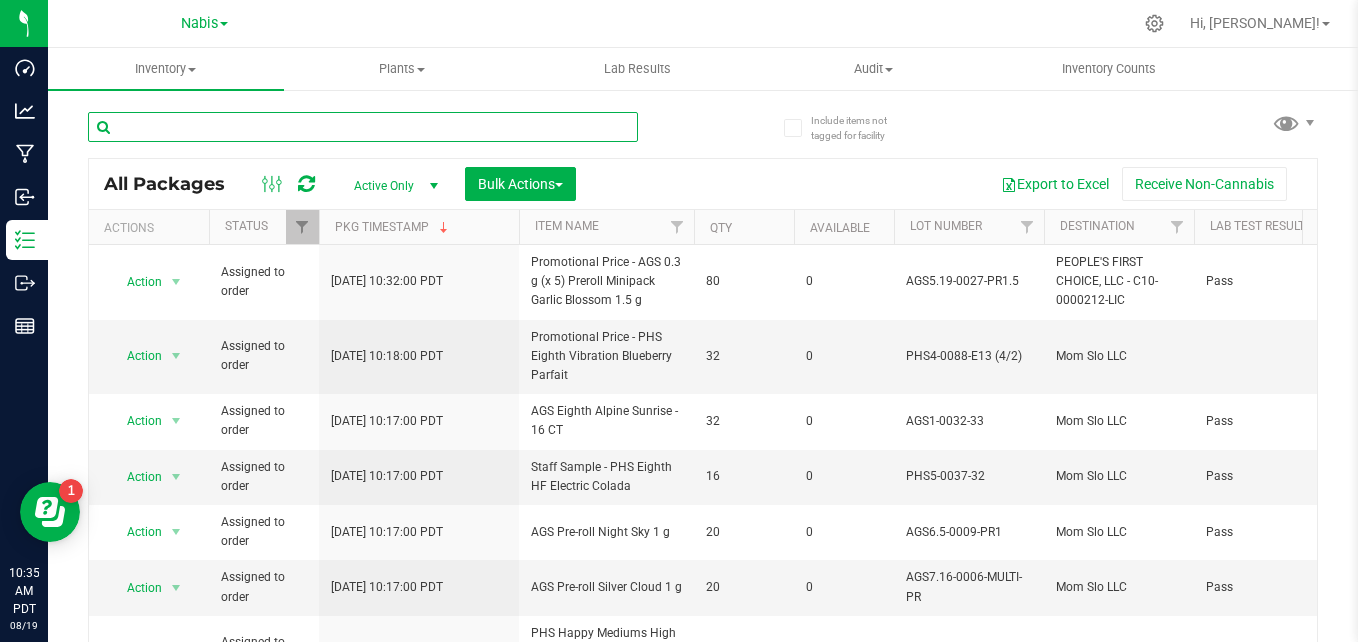
click at [289, 126] on input "text" at bounding box center [363, 127] width 550 height 30
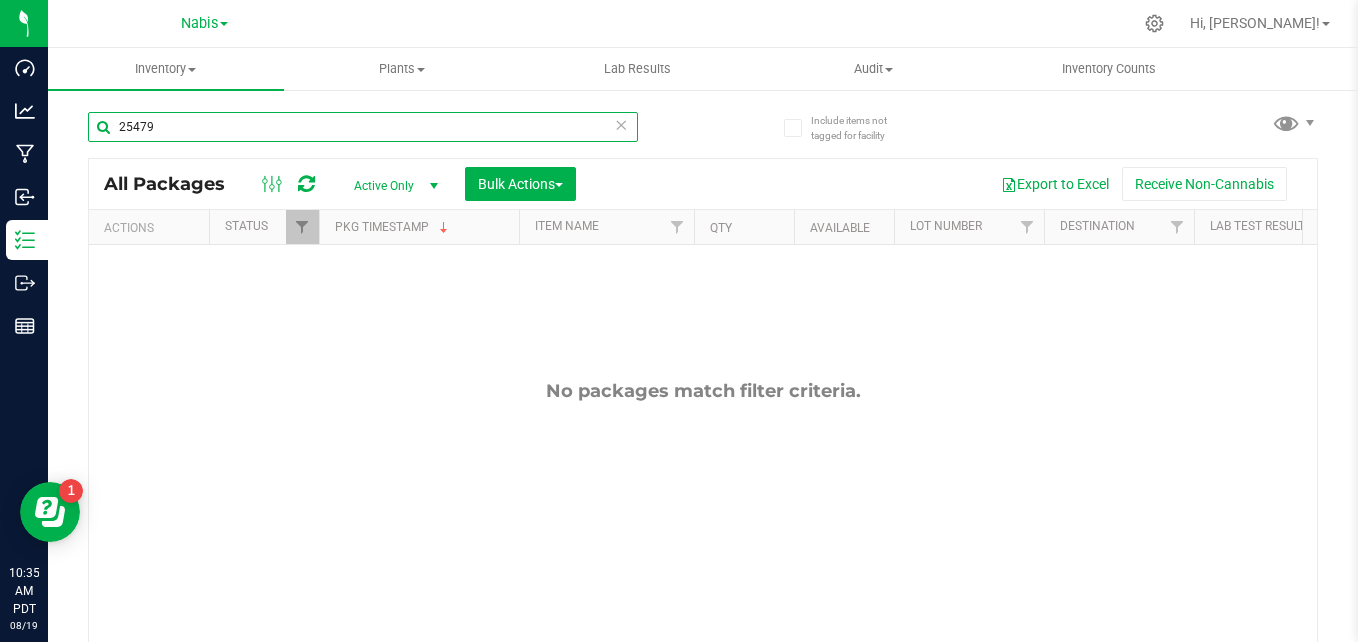
type input "25479"
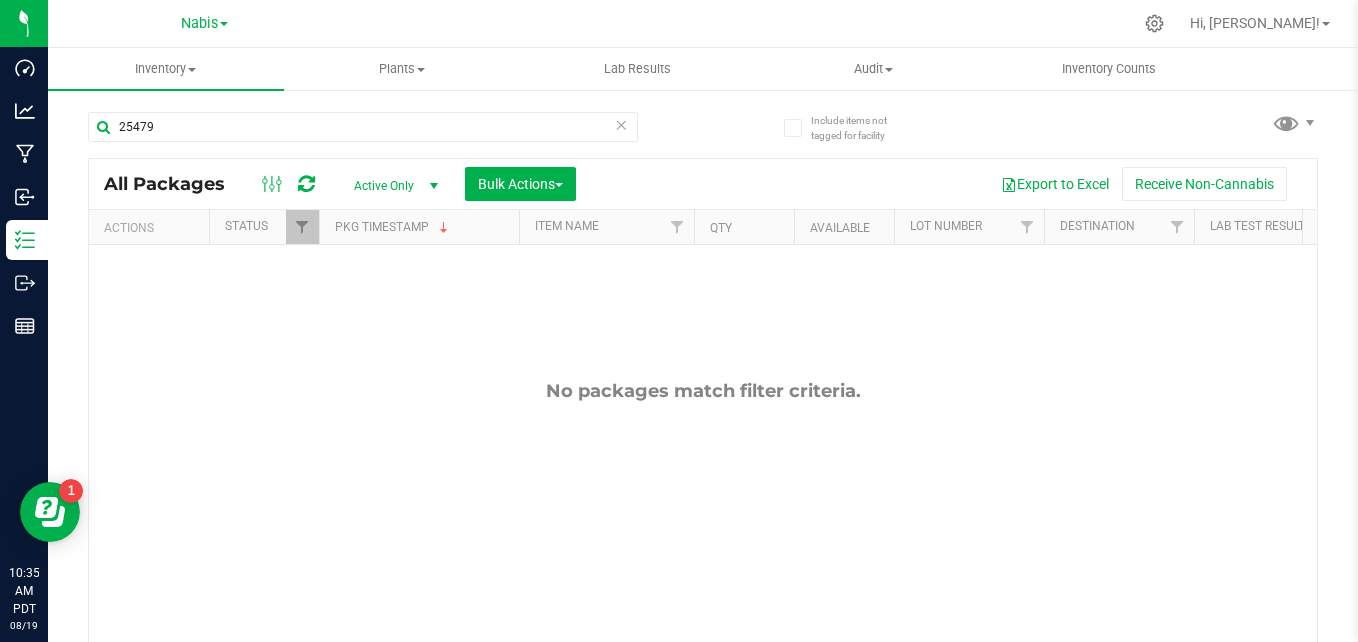
click at [398, 182] on span "Active Only" at bounding box center [392, 186] width 110 height 28
click at [363, 306] on li "All" at bounding box center [391, 307] width 108 height 30
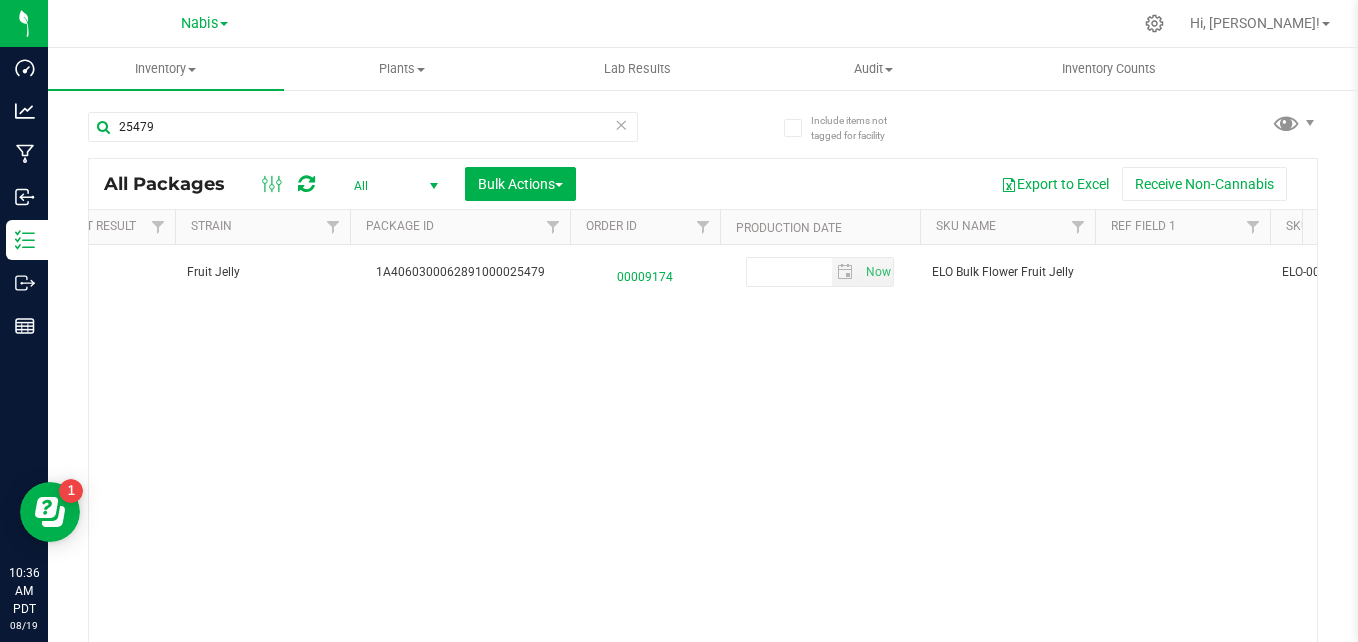
scroll to position [0, 1075]
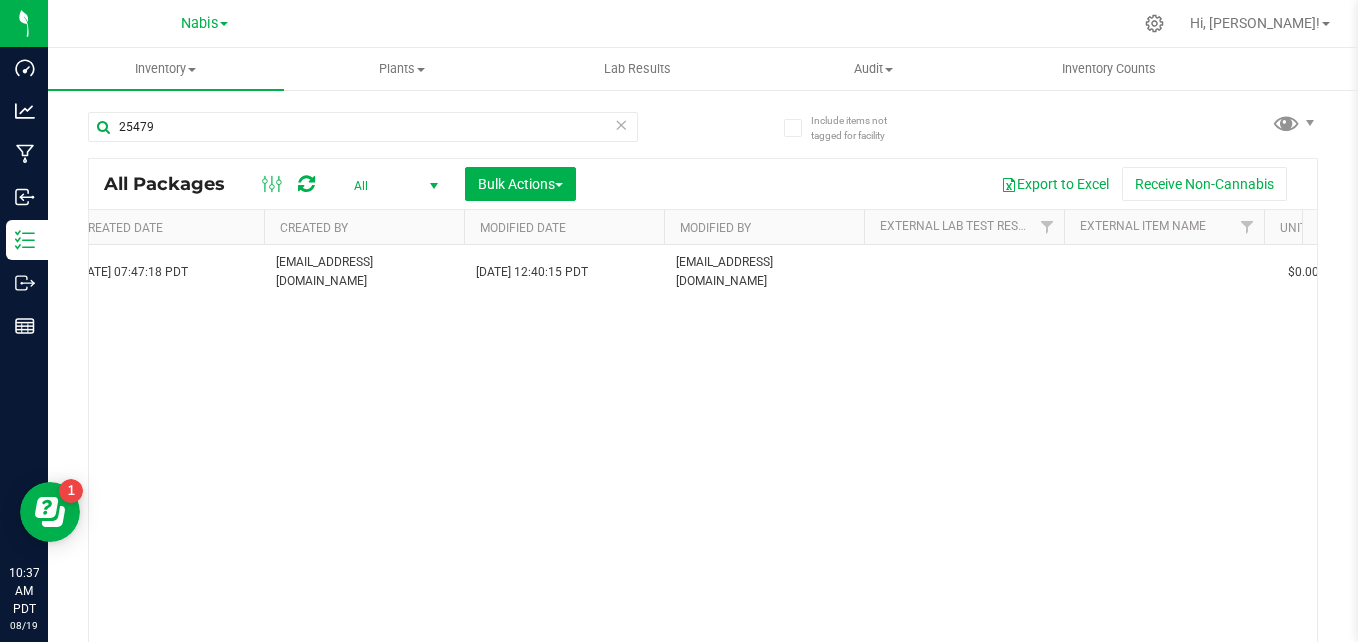
drag, startPoint x: 696, startPoint y: 636, endPoint x: 21, endPoint y: 26, distance: 909.5
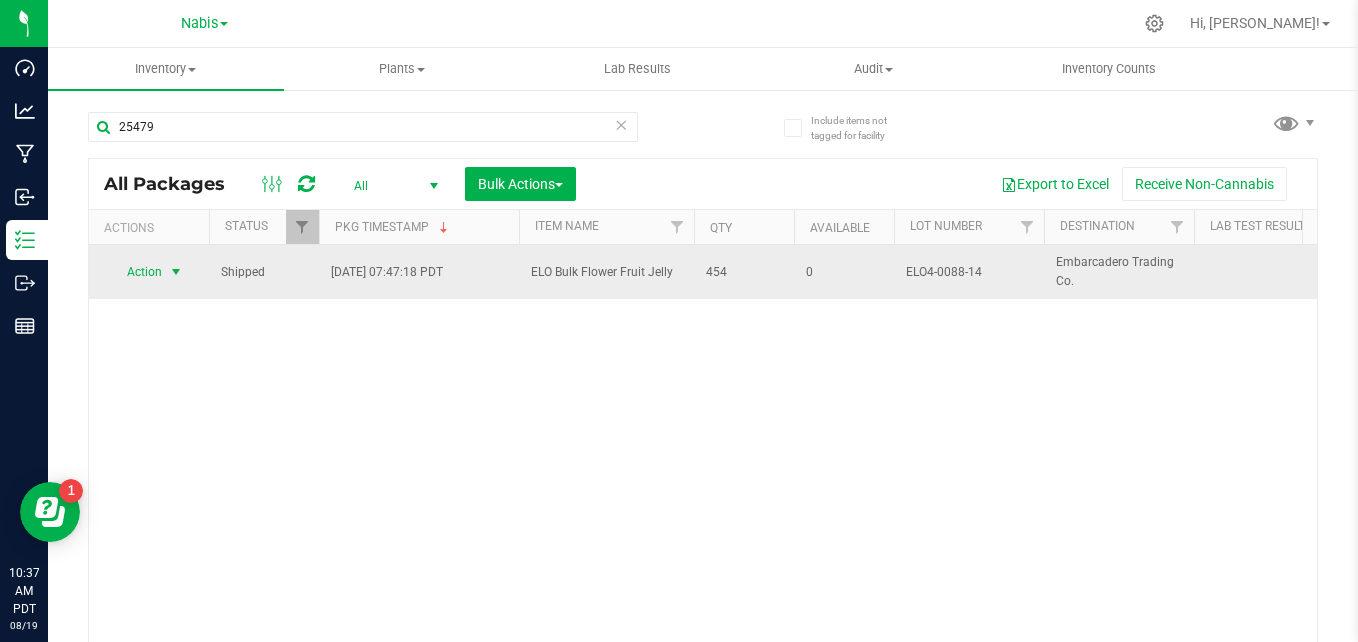
click at [169, 276] on span "select" at bounding box center [176, 272] width 16 height 16
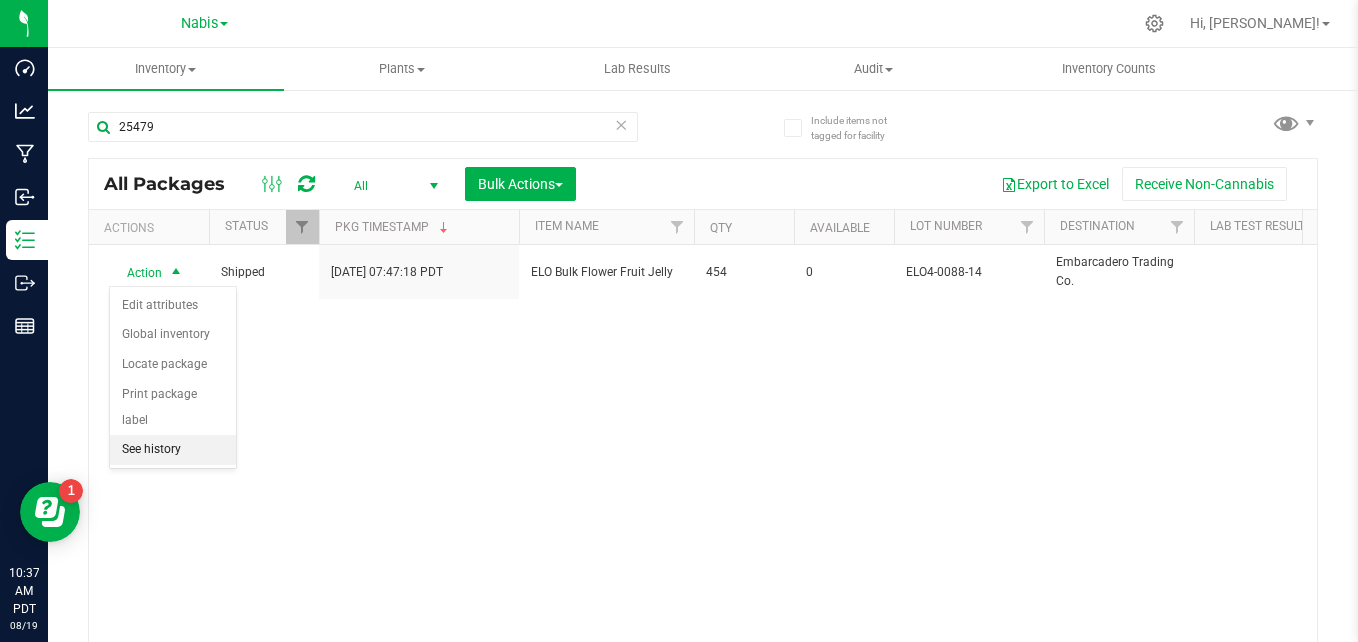
click at [169, 435] on li "See history" at bounding box center [173, 450] width 126 height 30
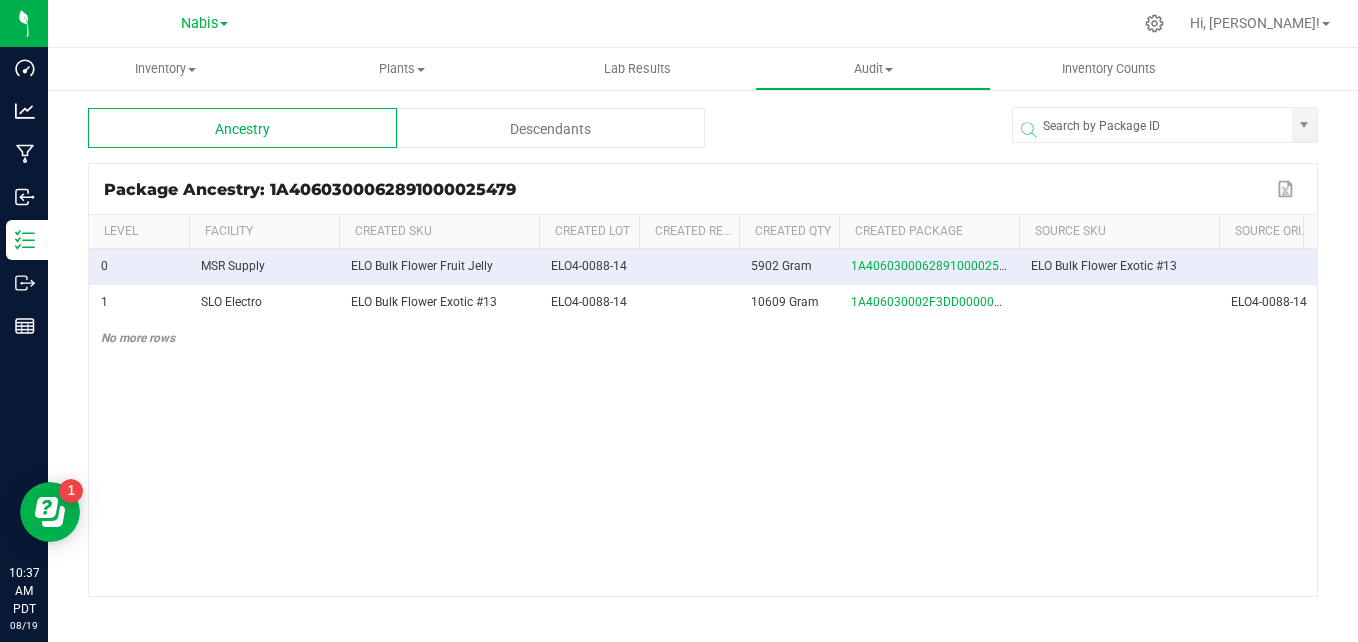
click at [541, 125] on div "Descendants" at bounding box center [551, 128] width 309 height 40
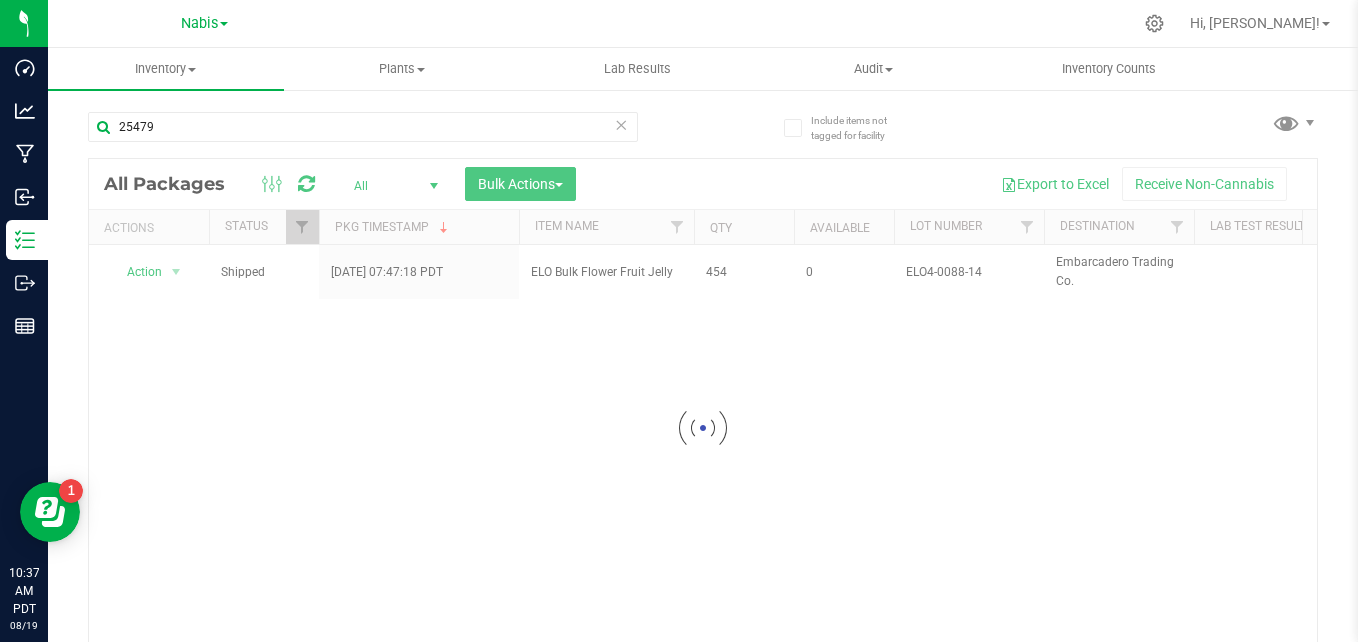
drag, startPoint x: 226, startPoint y: 640, endPoint x: 242, endPoint y: 640, distance: 16.0
click at [242, 640] on div at bounding box center [703, 428] width 1228 height 538
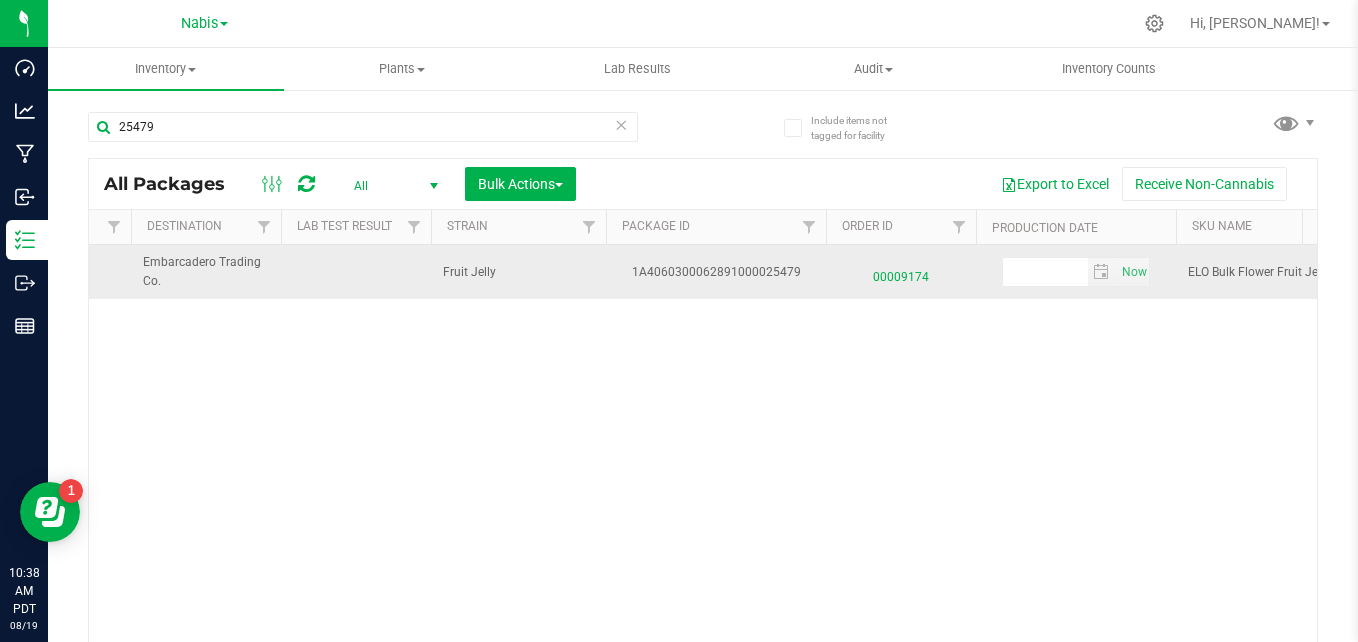
click at [920, 279] on span "00009174" at bounding box center [901, 272] width 126 height 29
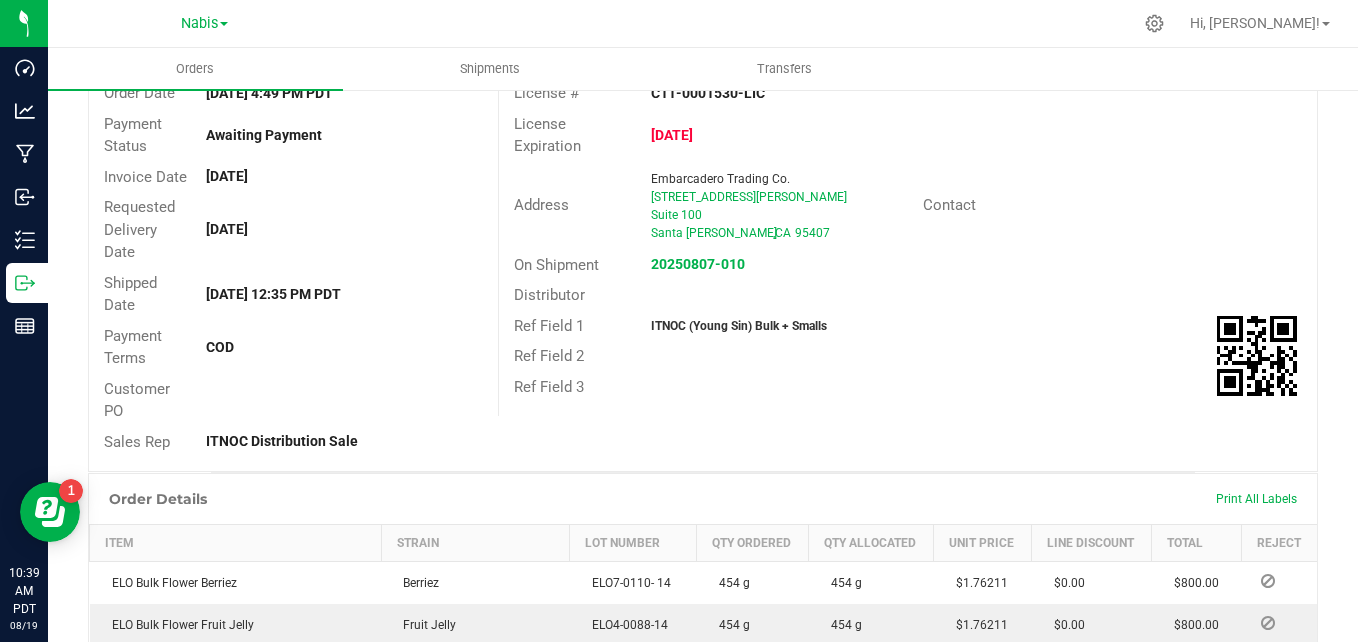
scroll to position [200, 0]
click at [506, 370] on div "Ref Field 3" at bounding box center [908, 385] width 818 height 31
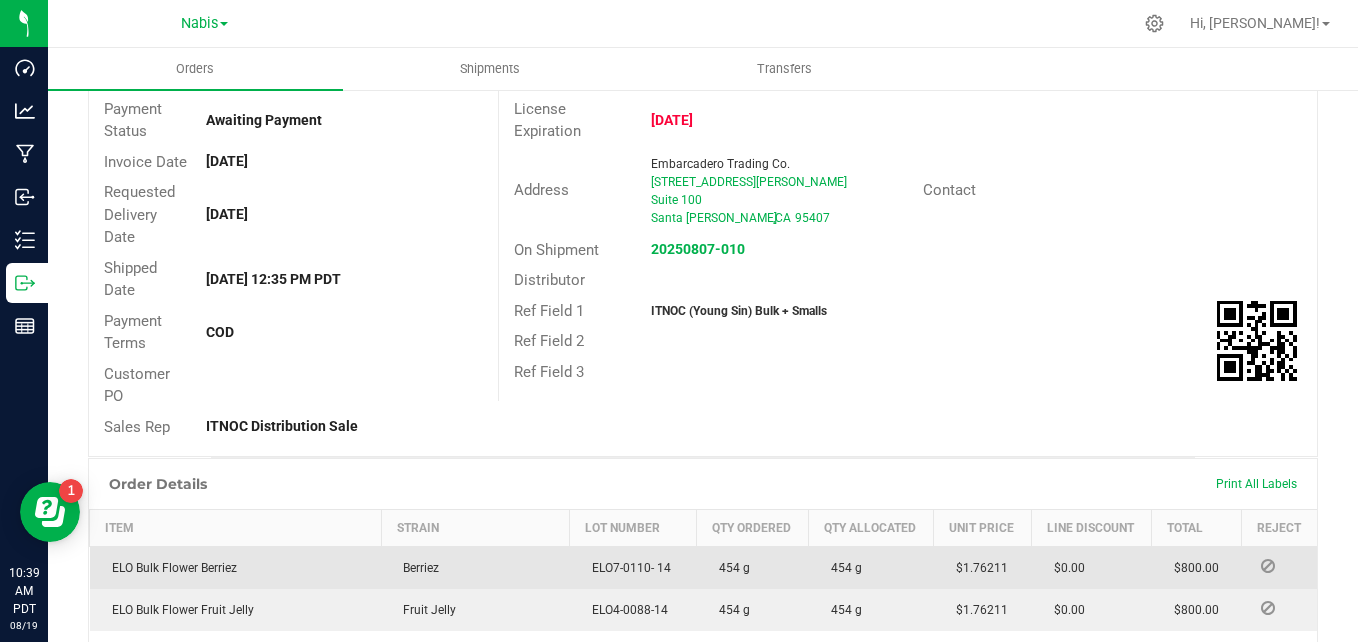
scroll to position [0, 0]
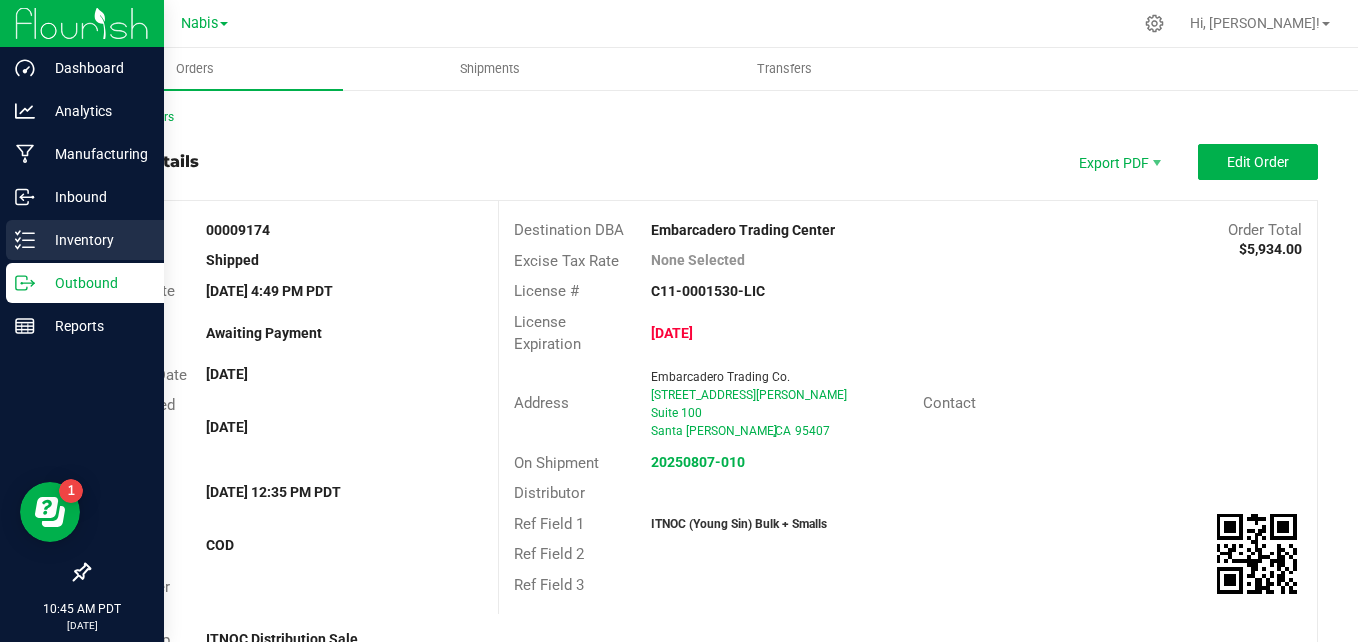
click at [50, 233] on p "Inventory" at bounding box center [95, 240] width 120 height 24
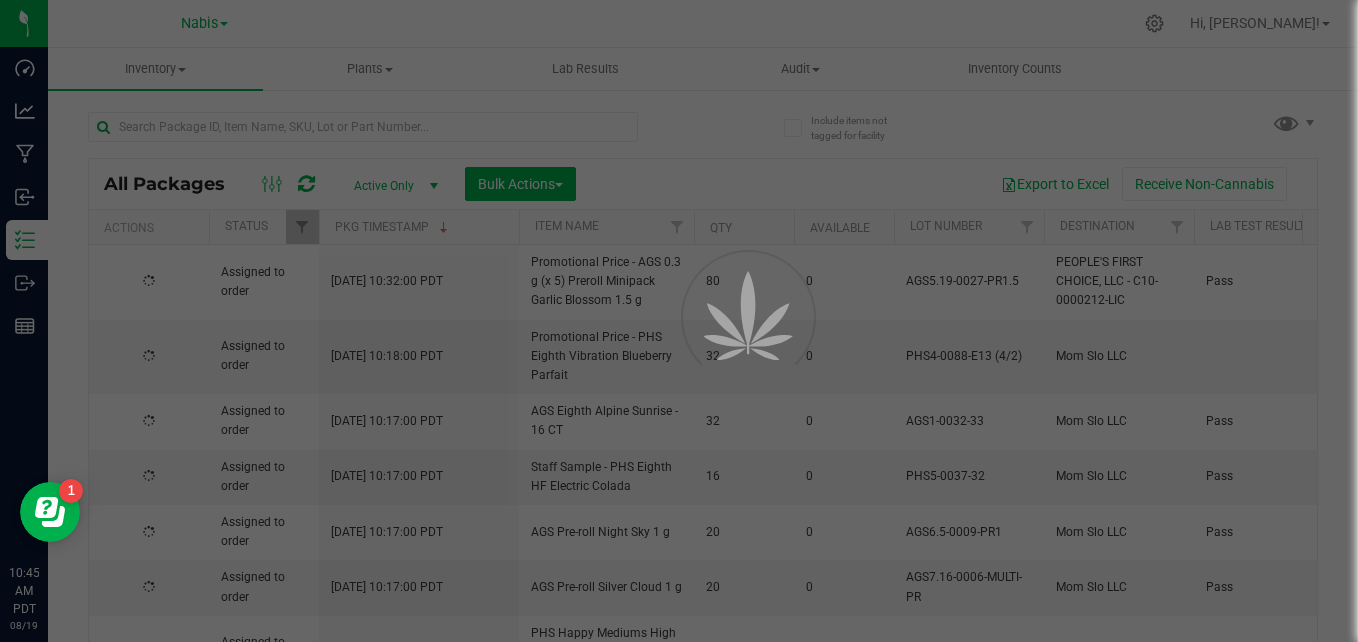
click at [202, 20] on div at bounding box center [679, 321] width 1358 height 642
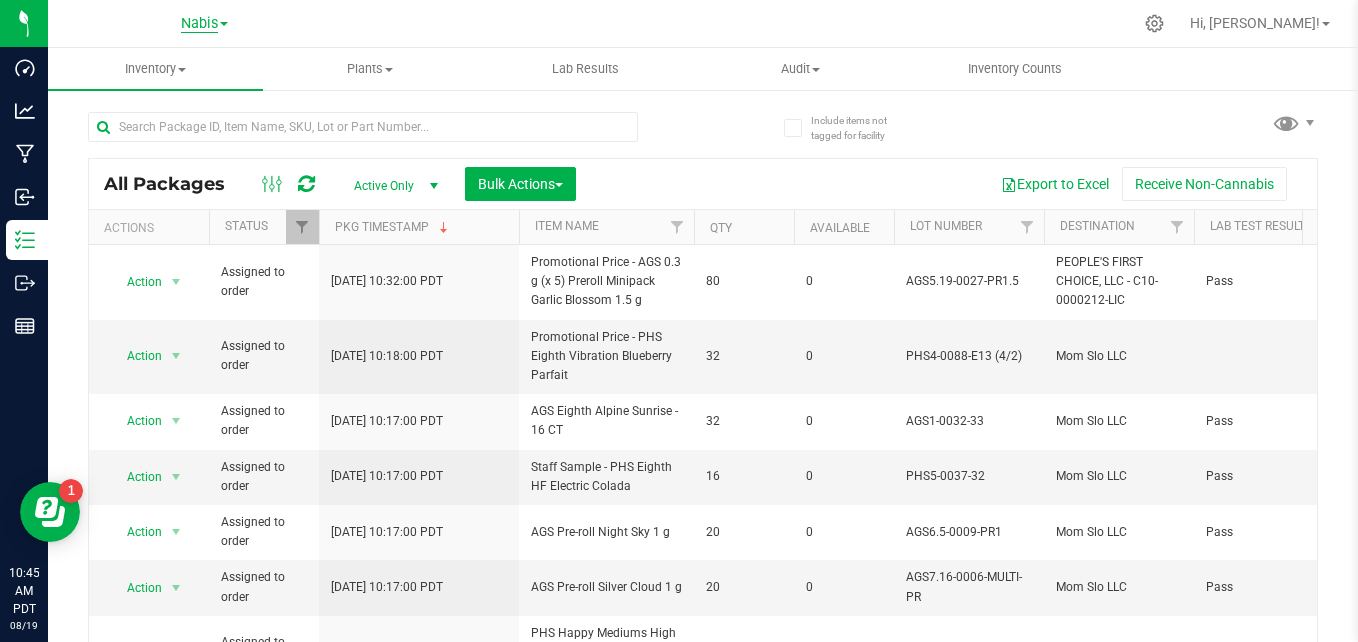
click at [202, 24] on span "Nabis" at bounding box center [199, 24] width 37 height 18
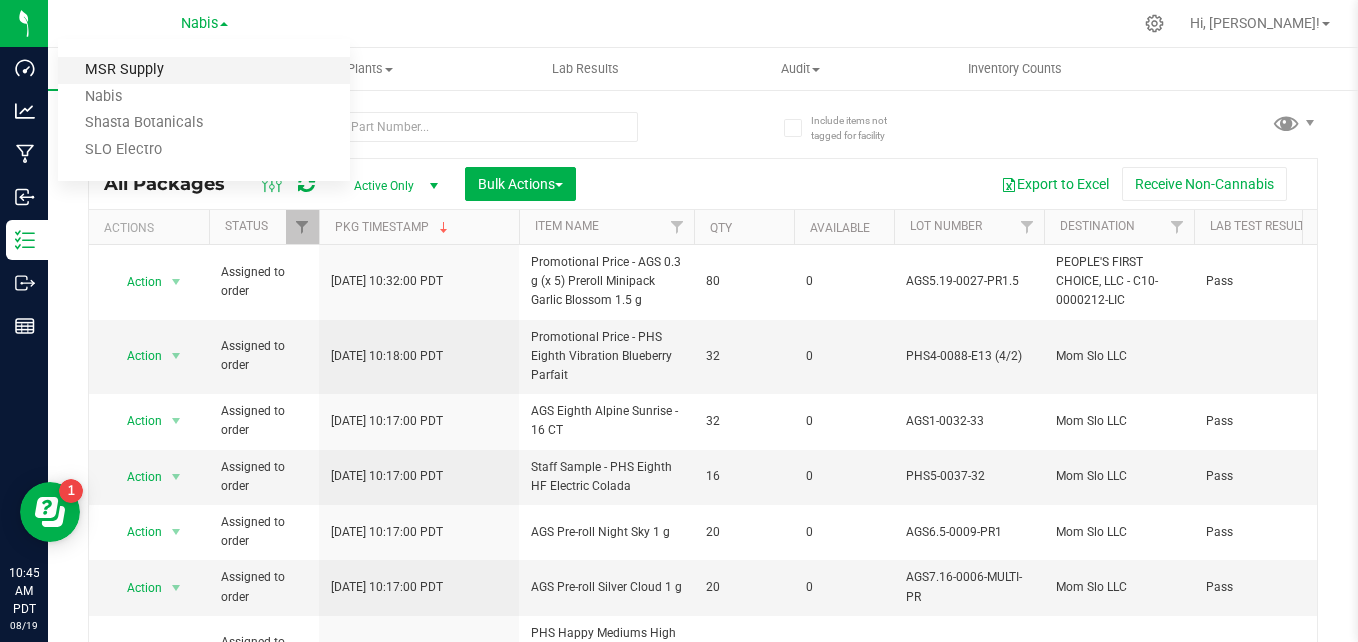
click at [174, 70] on link "MSR Supply" at bounding box center [204, 70] width 292 height 27
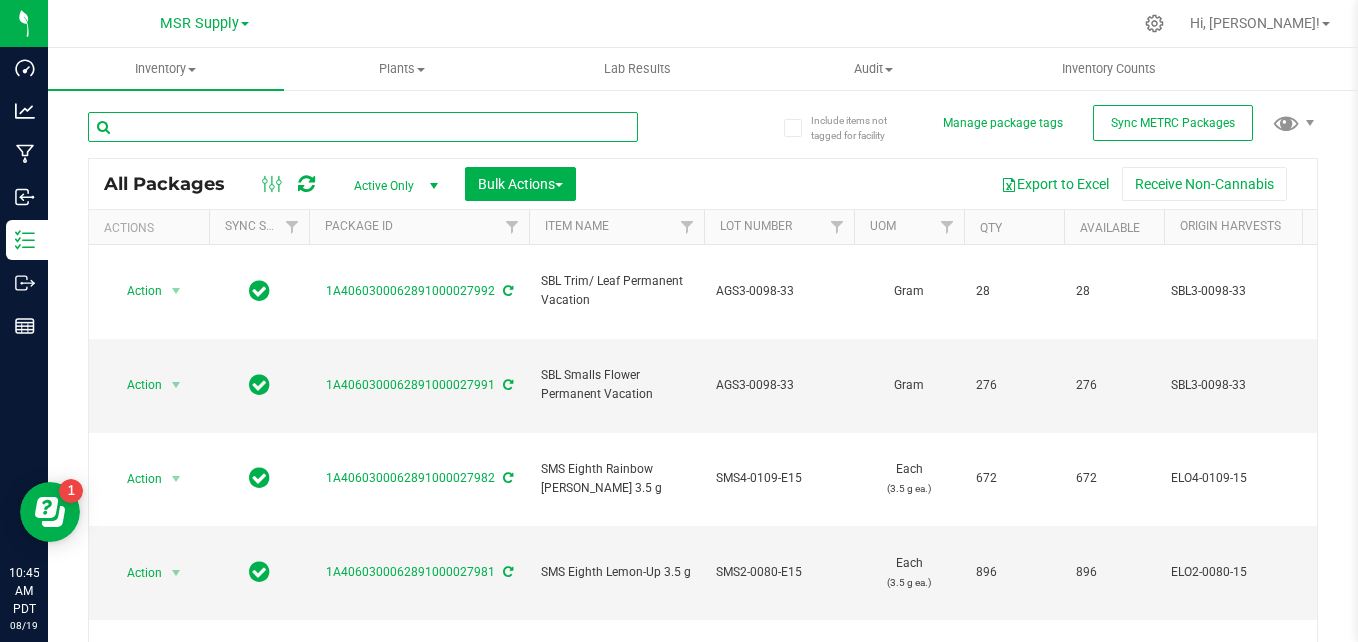
click at [435, 122] on input "text" at bounding box center [363, 127] width 550 height 30
paste input "ELO3-0076-15"
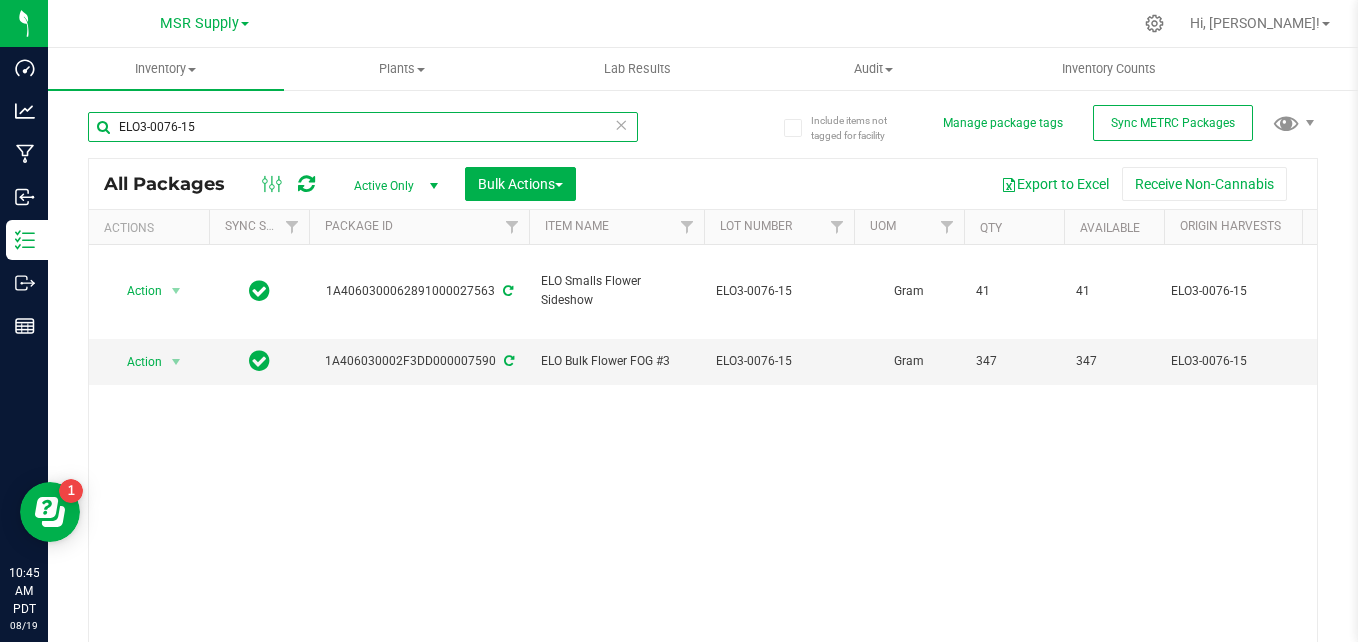
type input "ELO3-0076-15"
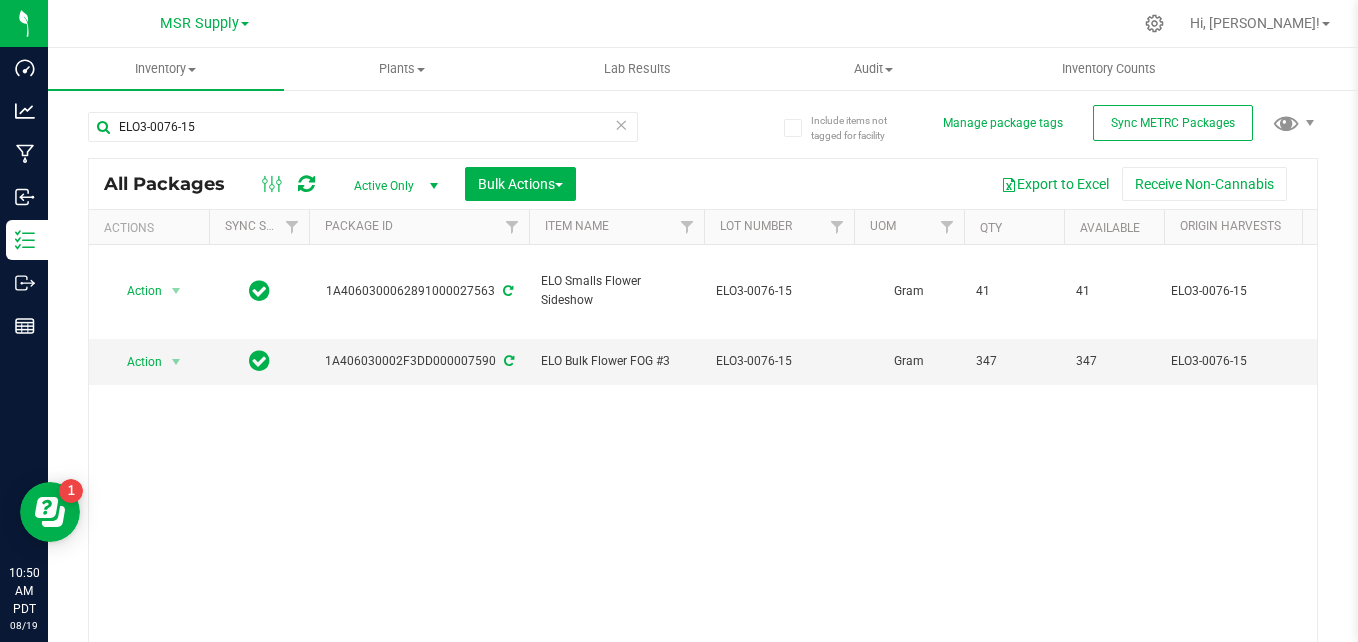
click at [614, 123] on icon at bounding box center [621, 124] width 14 height 24
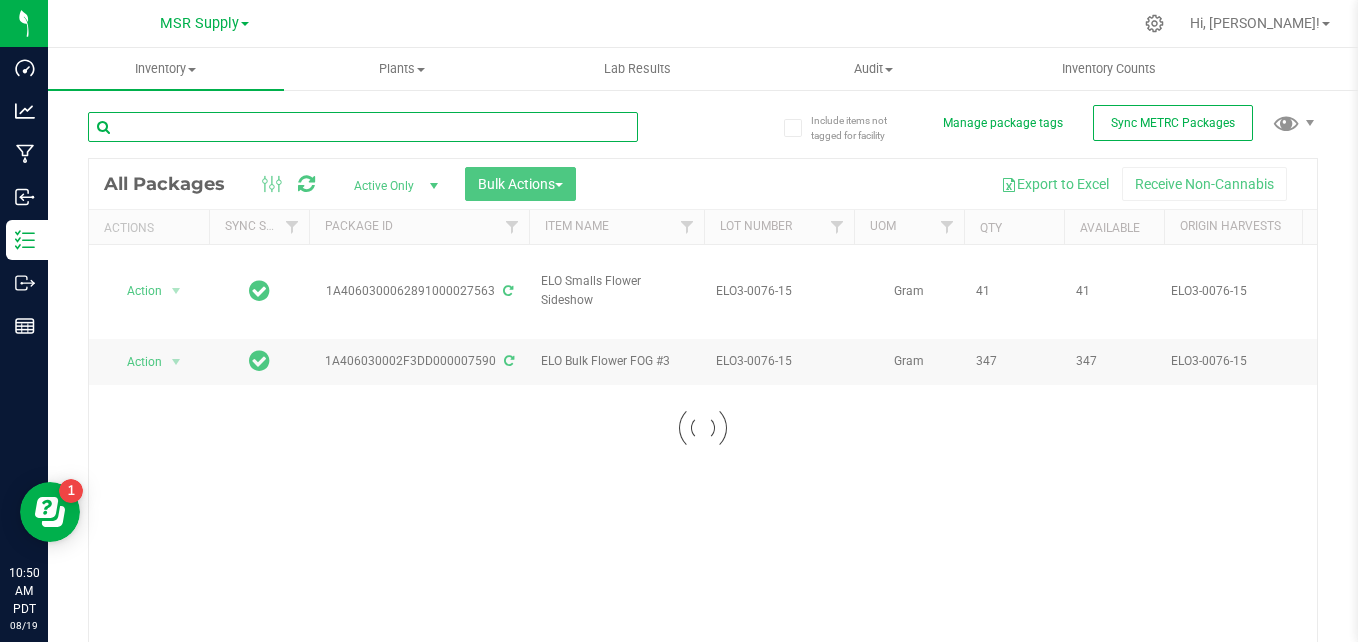
click at [532, 124] on input "text" at bounding box center [363, 127] width 550 height 30
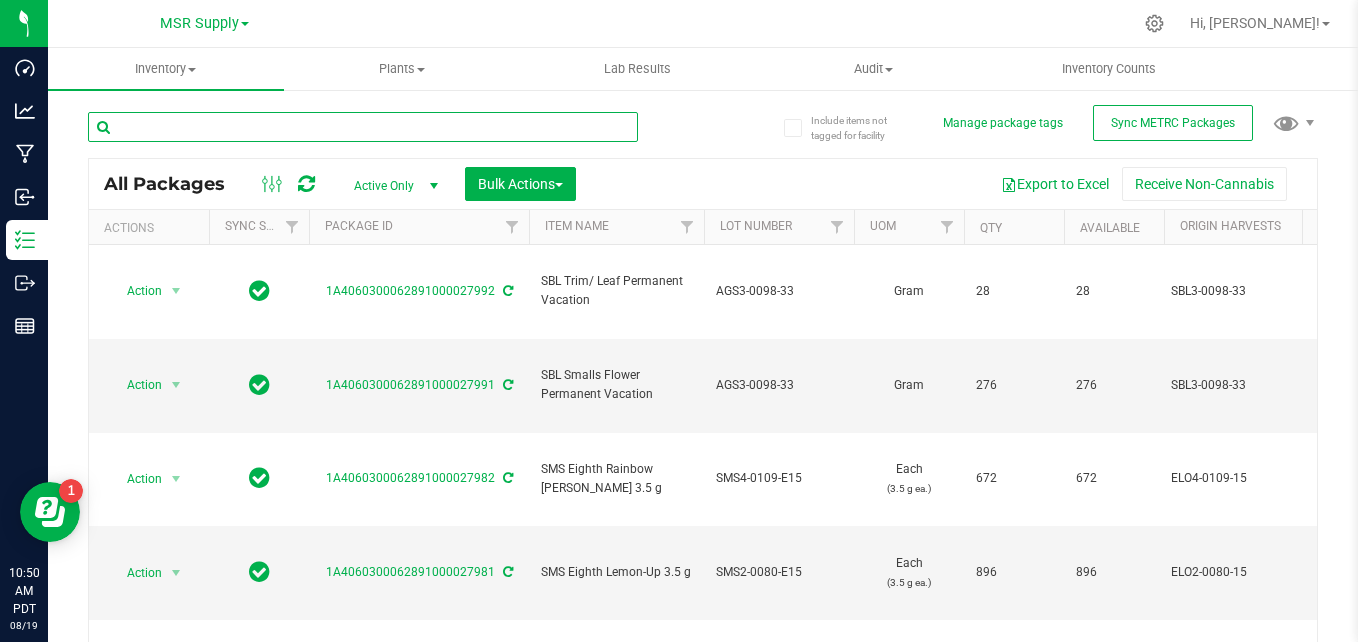
paste input "ELO4-0040-15"
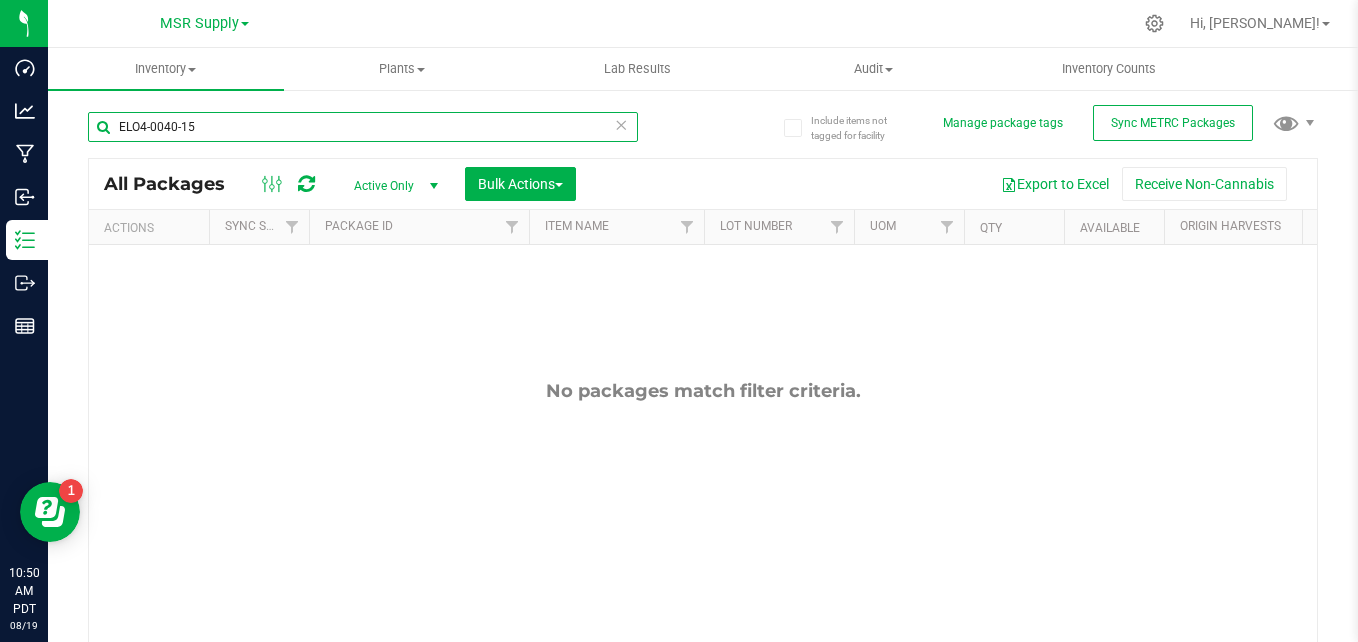
type input "ELO4-0040-15"
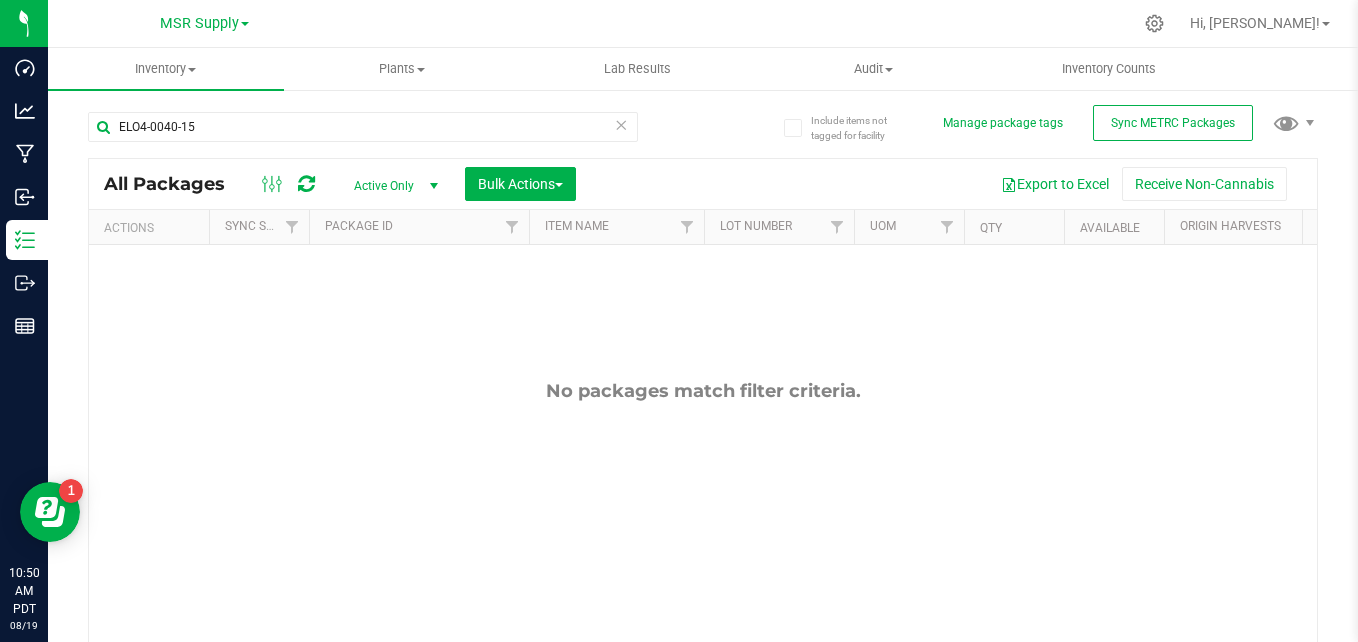
click at [614, 126] on icon at bounding box center [621, 124] width 14 height 24
